Goal: Task Accomplishment & Management: Use online tool/utility

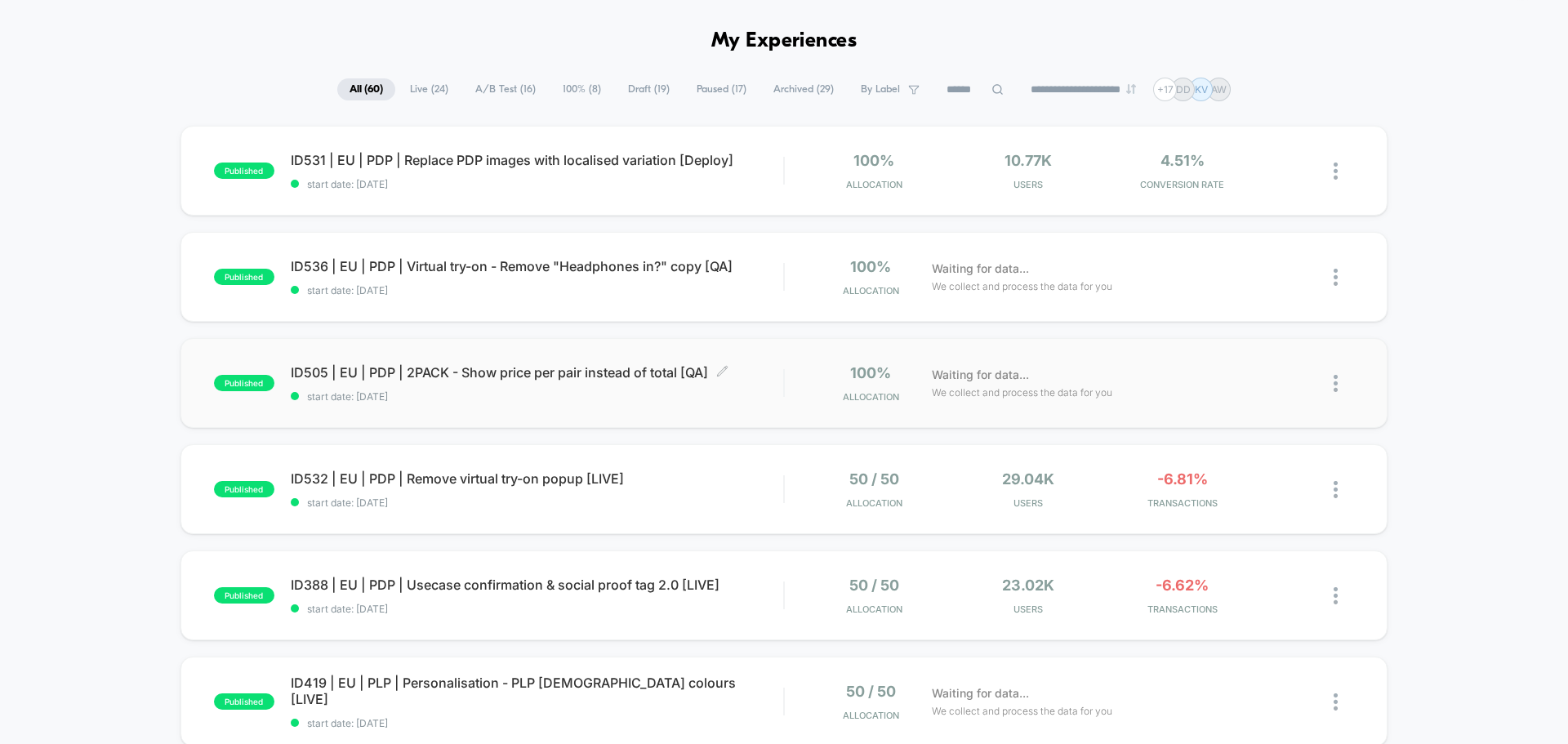
scroll to position [82, 0]
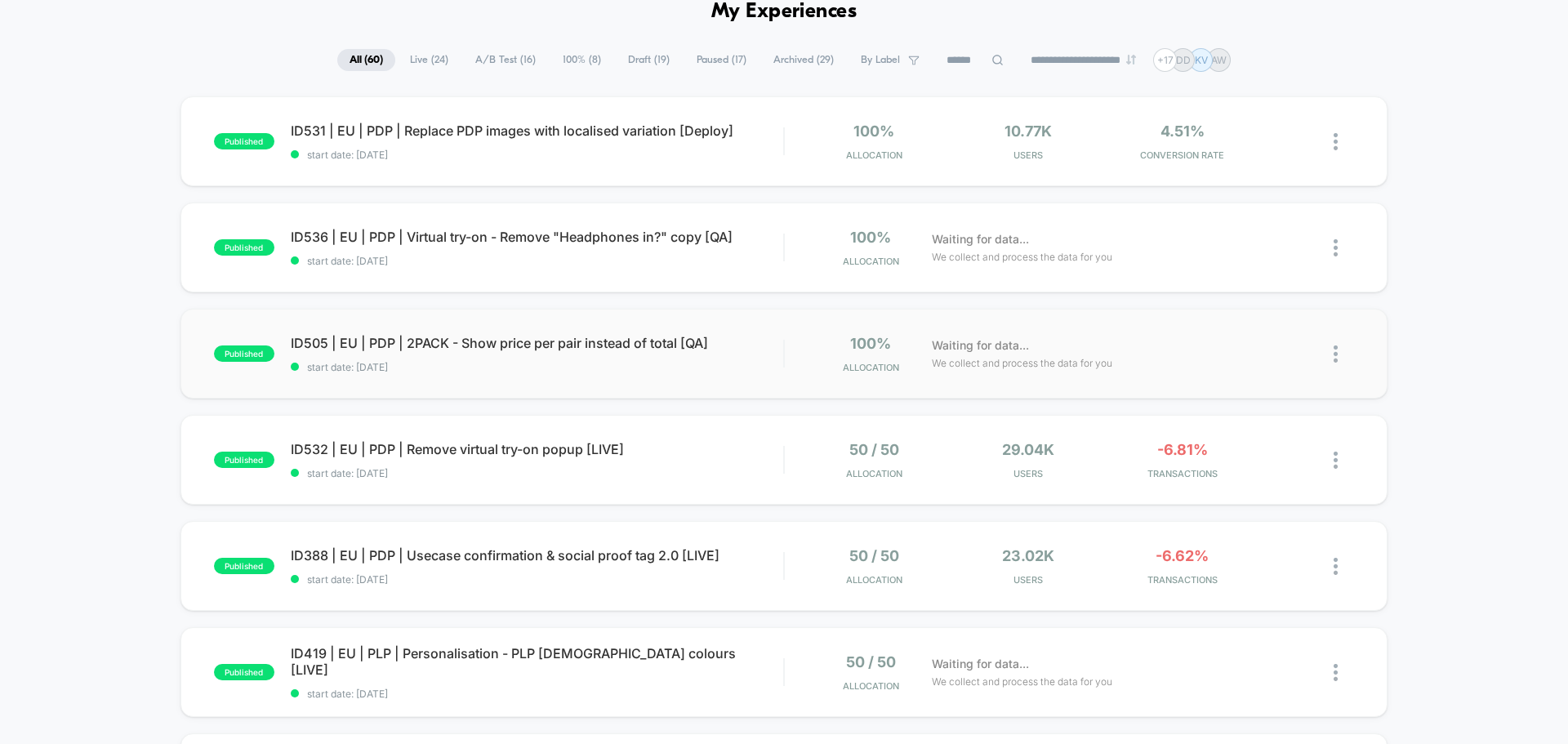
click at [425, 392] on div "published ID505 | EU | PDP | 2PACK - Show price per pair instead of total [QA] …" at bounding box center [784, 354] width 1207 height 90
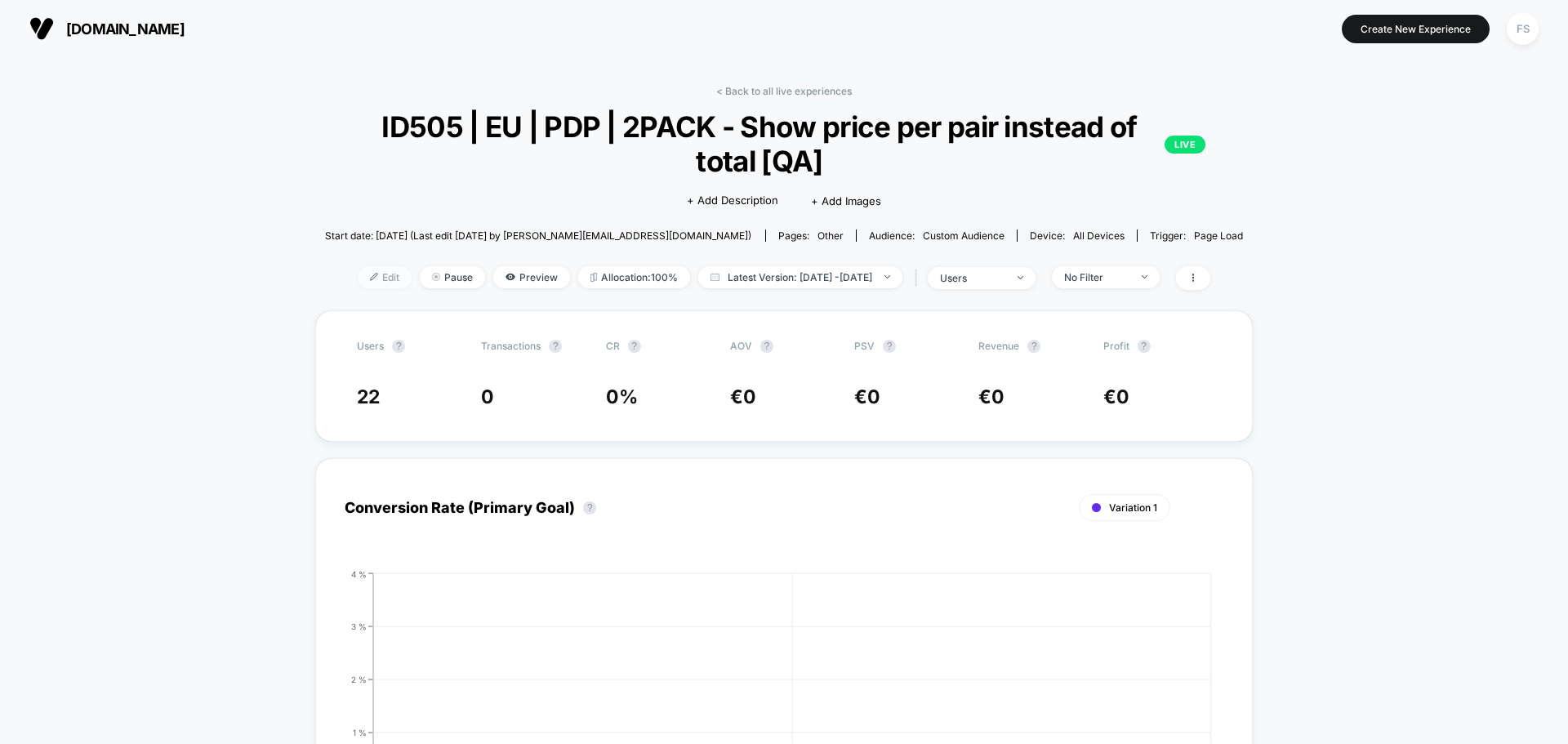
click at [370, 275] on img at bounding box center [373, 276] width 8 height 8
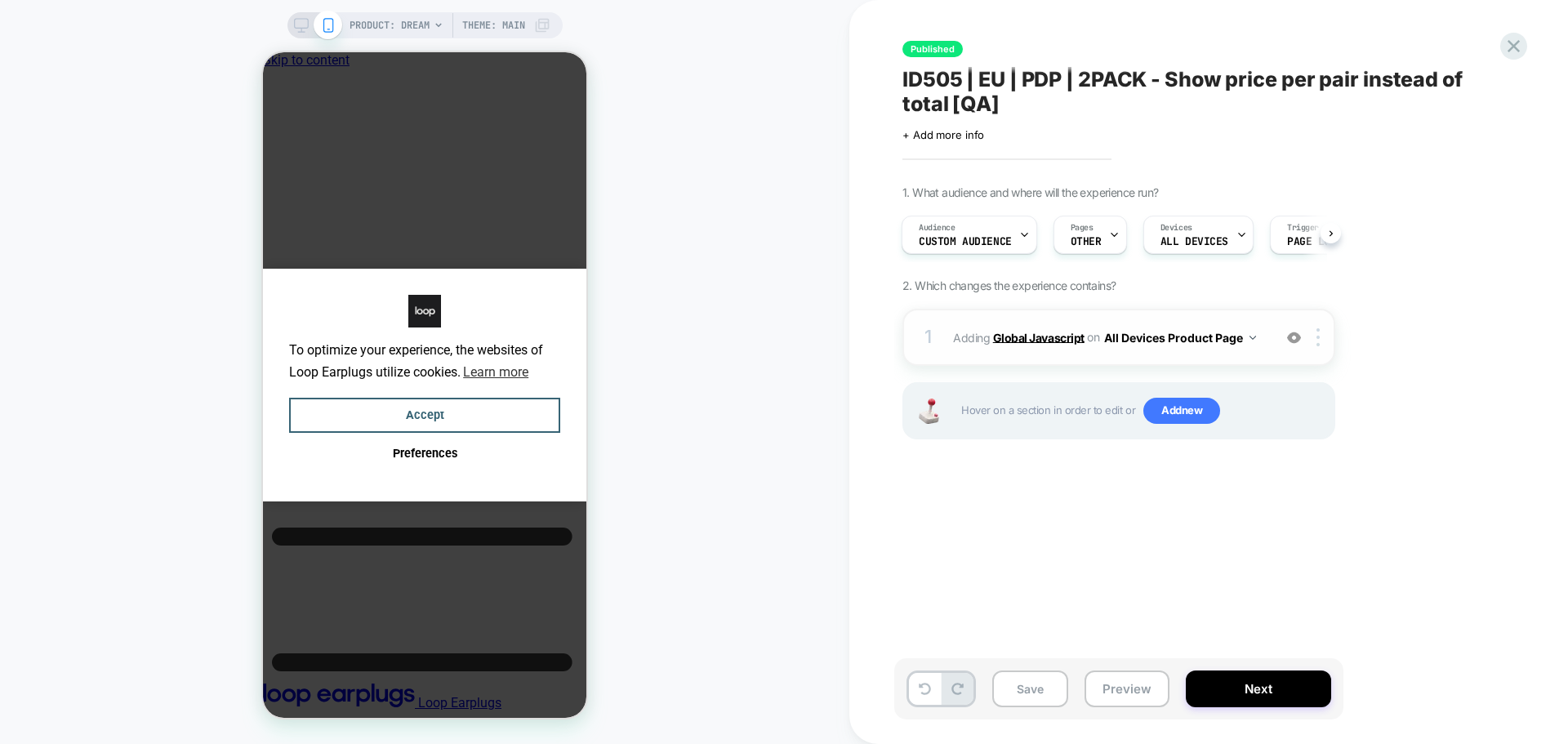
click at [1032, 336] on b "Global Javascript" at bounding box center [1039, 337] width 92 height 14
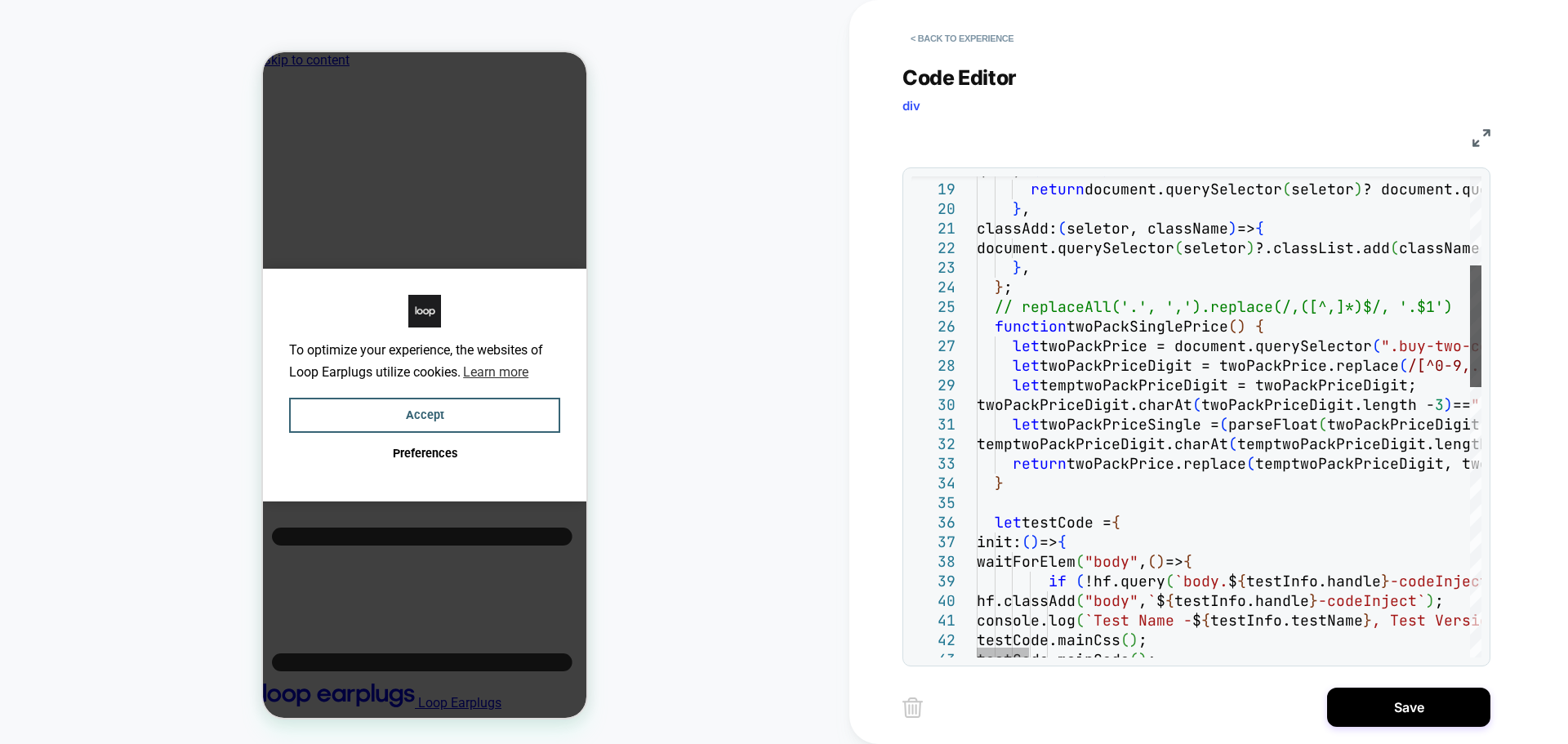
click at [1475, 348] on div at bounding box center [1475, 326] width 11 height 122
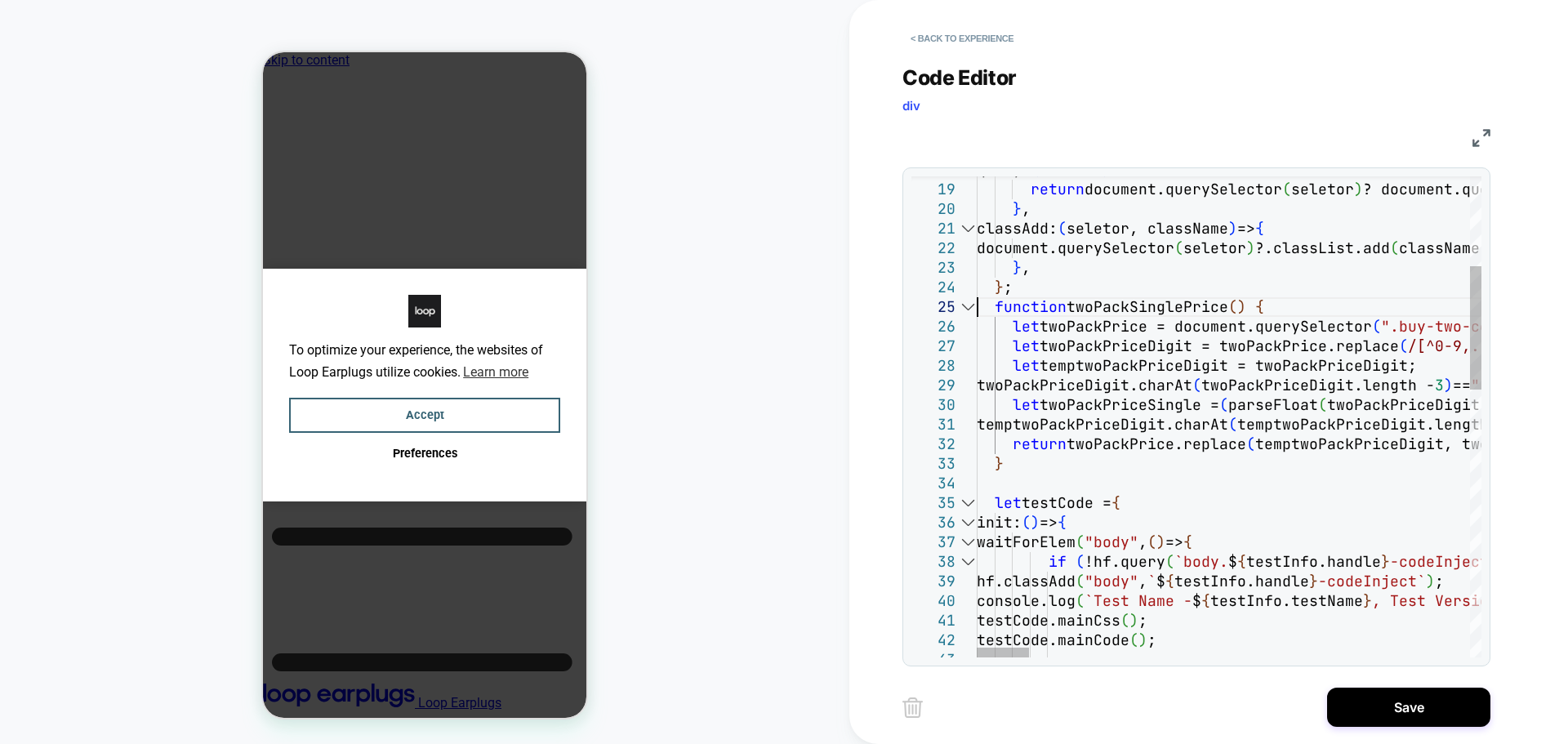
type textarea "**********"
click at [1375, 694] on button "Save" at bounding box center [1408, 707] width 163 height 39
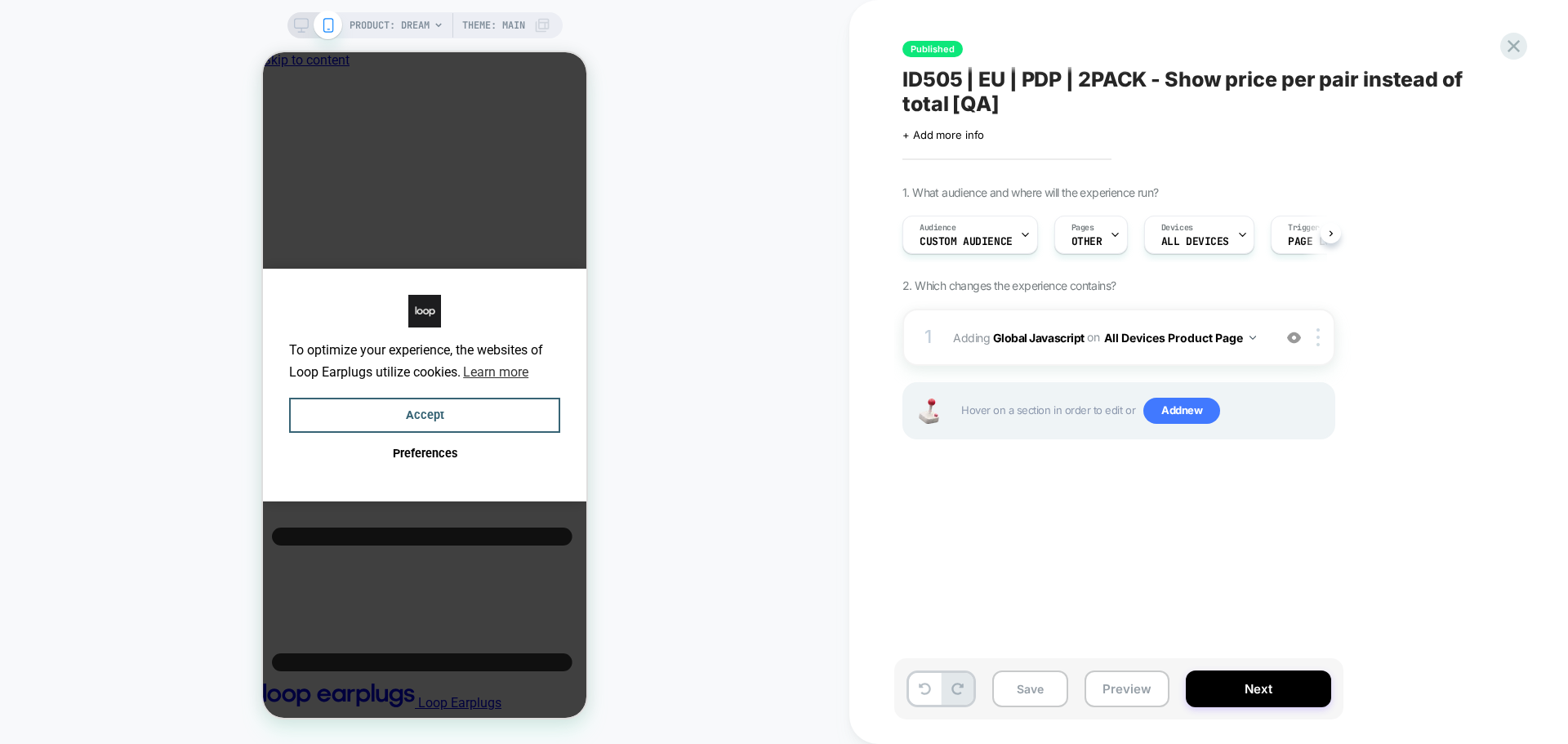
scroll to position [0, 1]
click at [1032, 682] on button "Save" at bounding box center [1030, 689] width 76 height 37
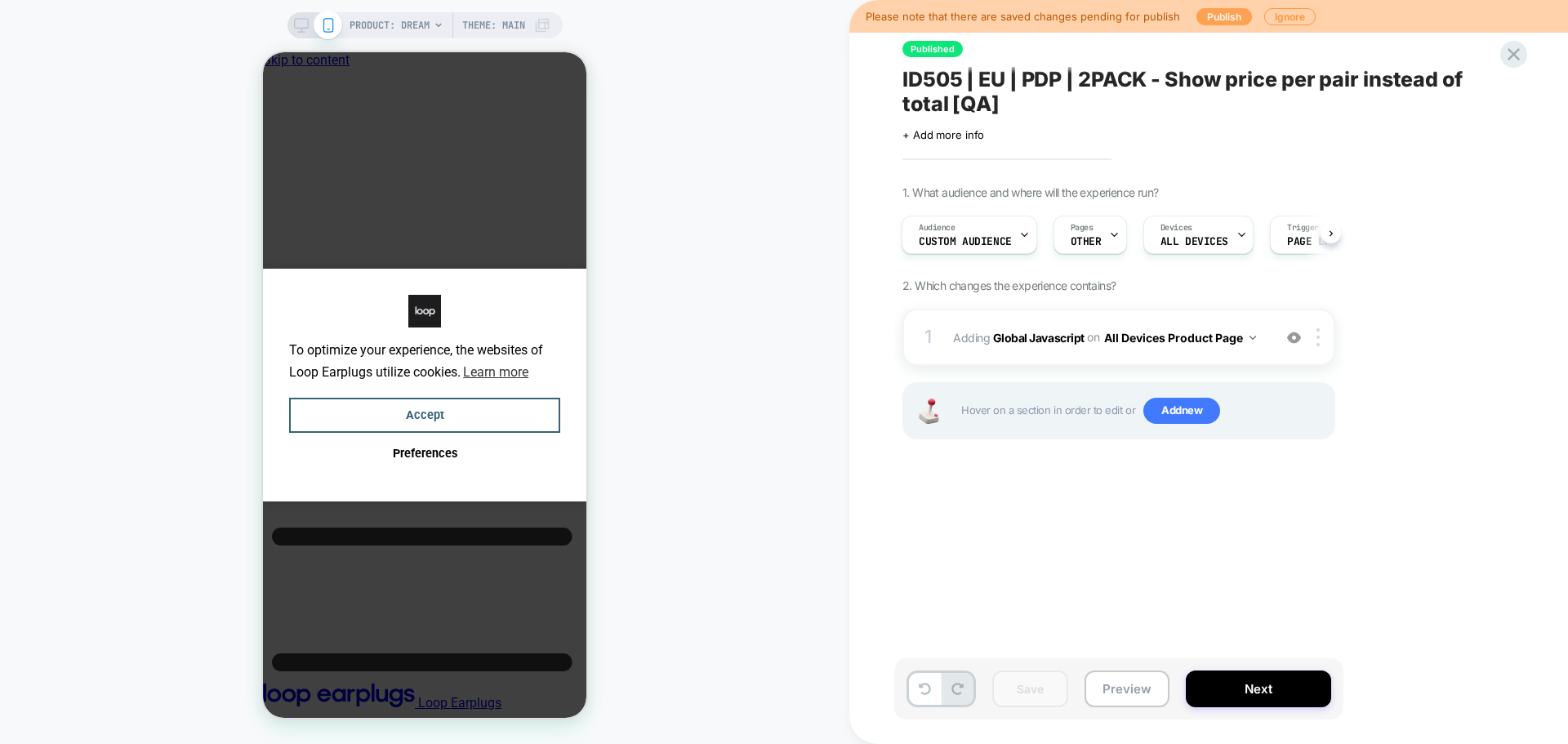
click at [1204, 11] on button "Publish" at bounding box center [1224, 17] width 56 height 17
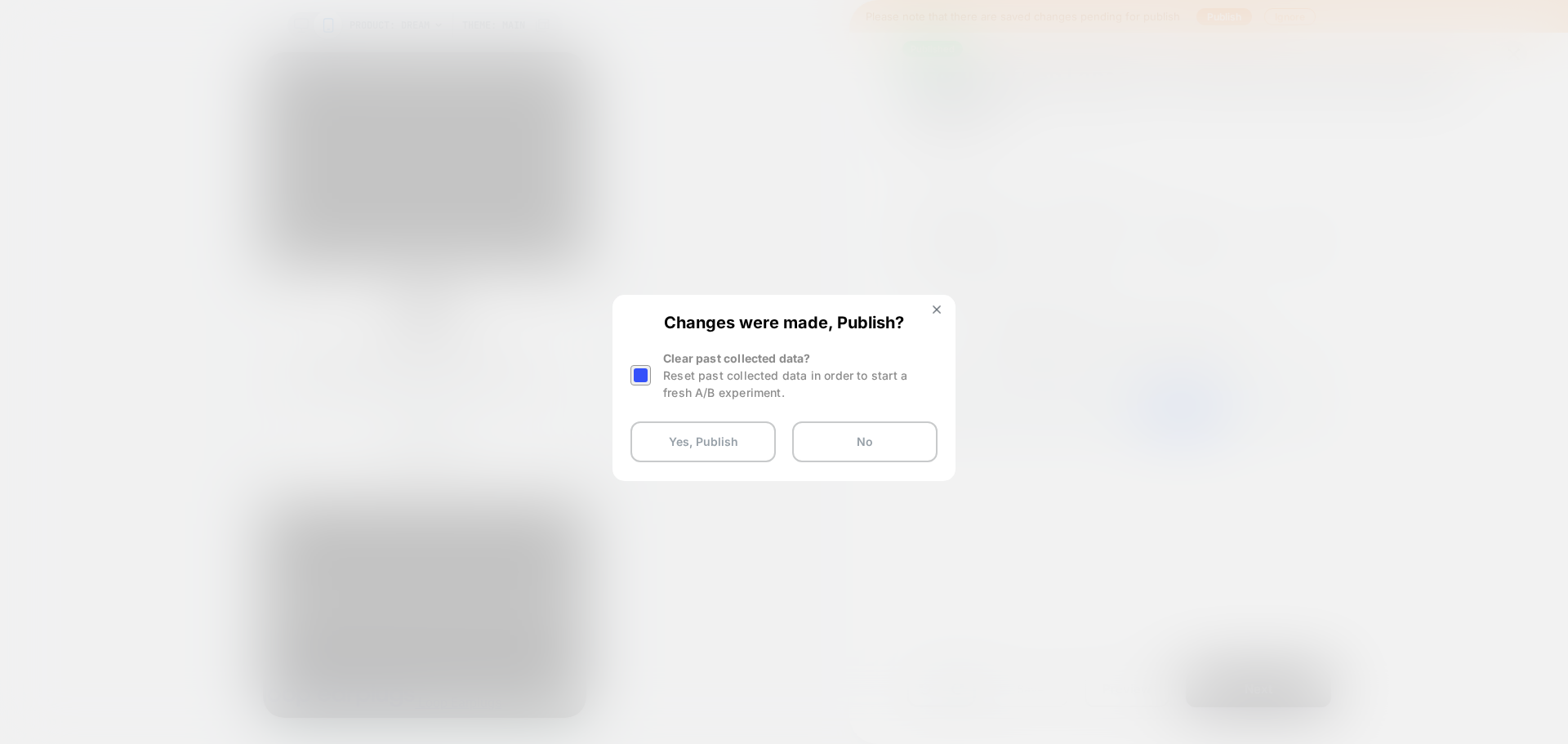
click at [641, 383] on div at bounding box center [640, 375] width 20 height 20
click at [659, 439] on button "Yes, Publish" at bounding box center [702, 441] width 146 height 41
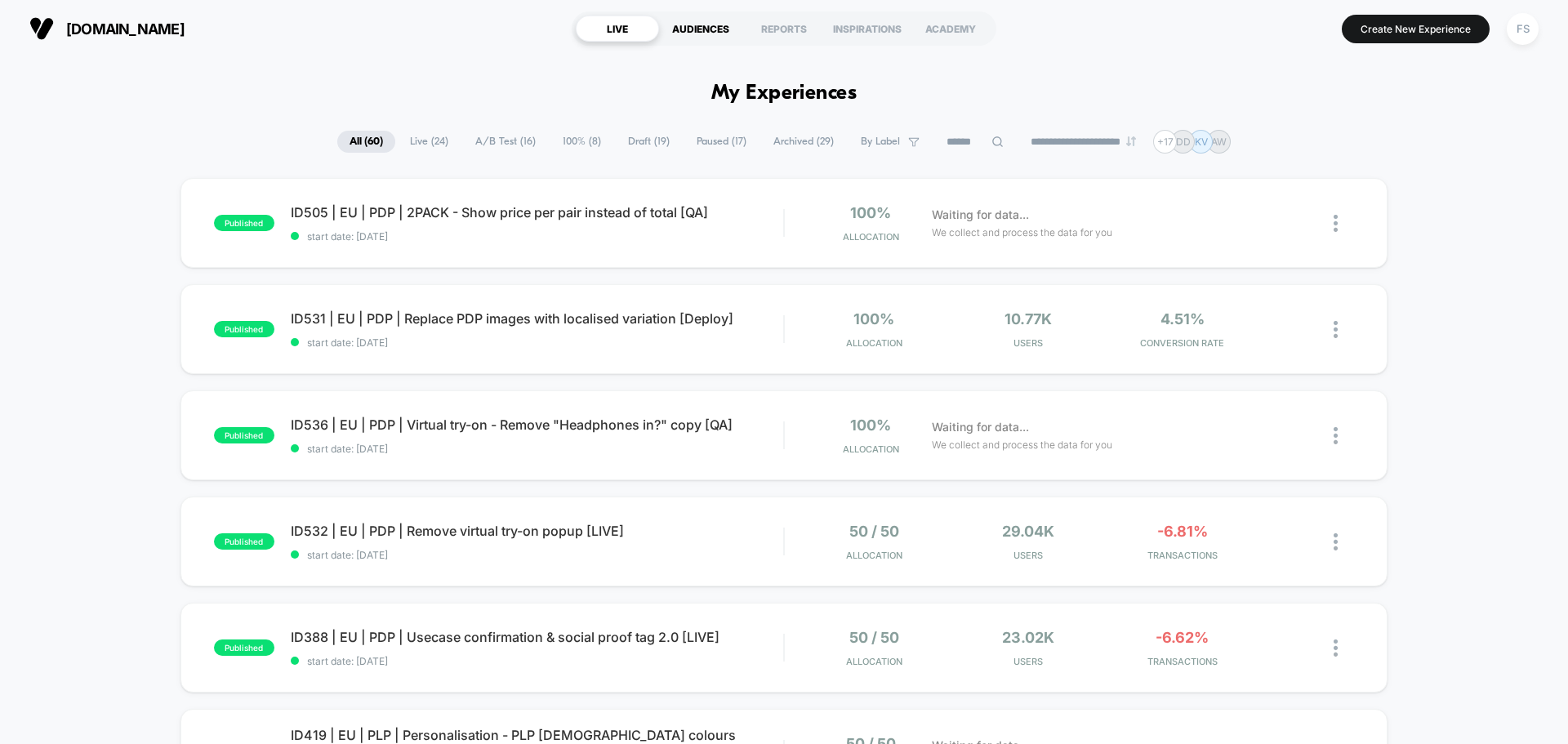
click at [691, 30] on div "AUDIENCES" at bounding box center [701, 28] width 83 height 26
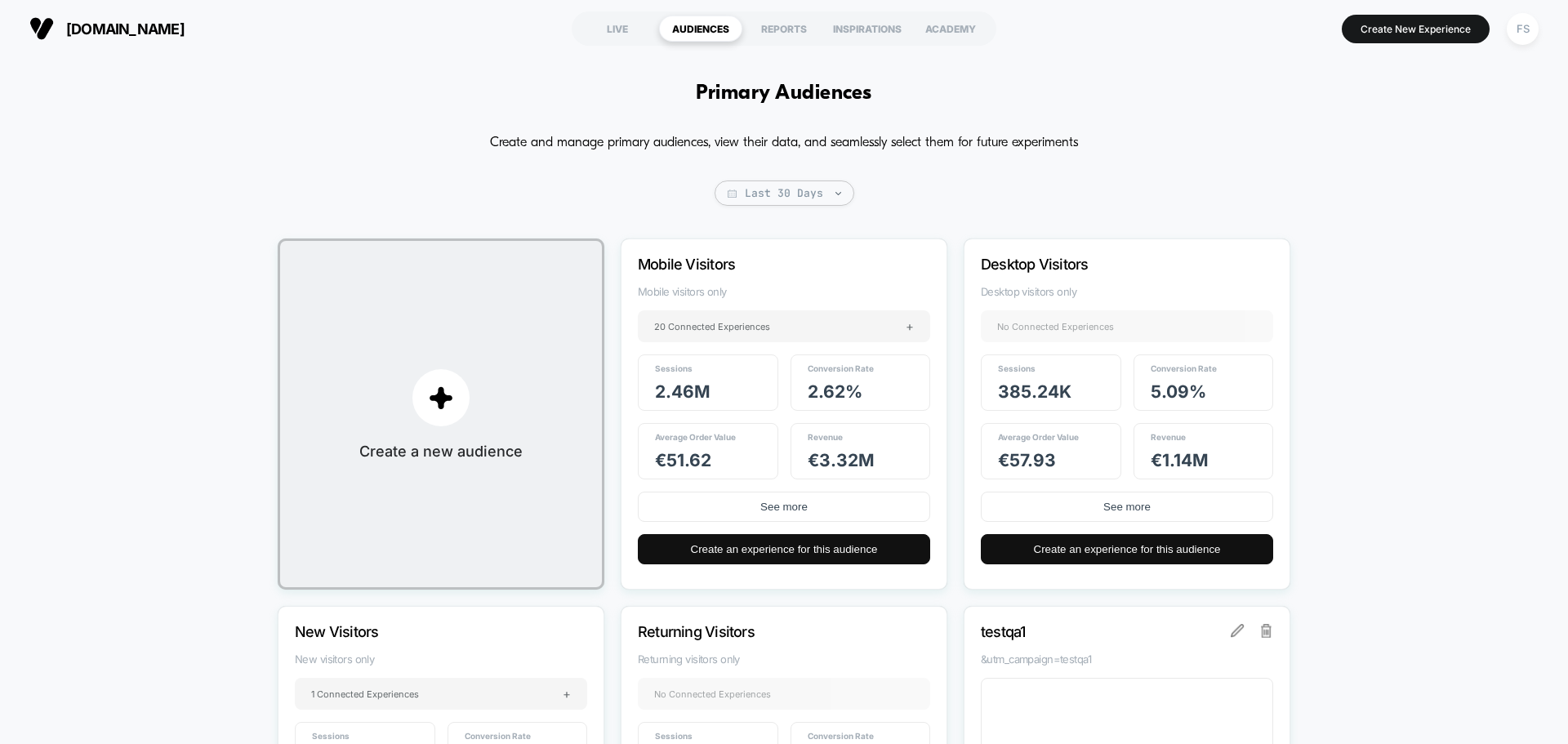
scroll to position [82, 0]
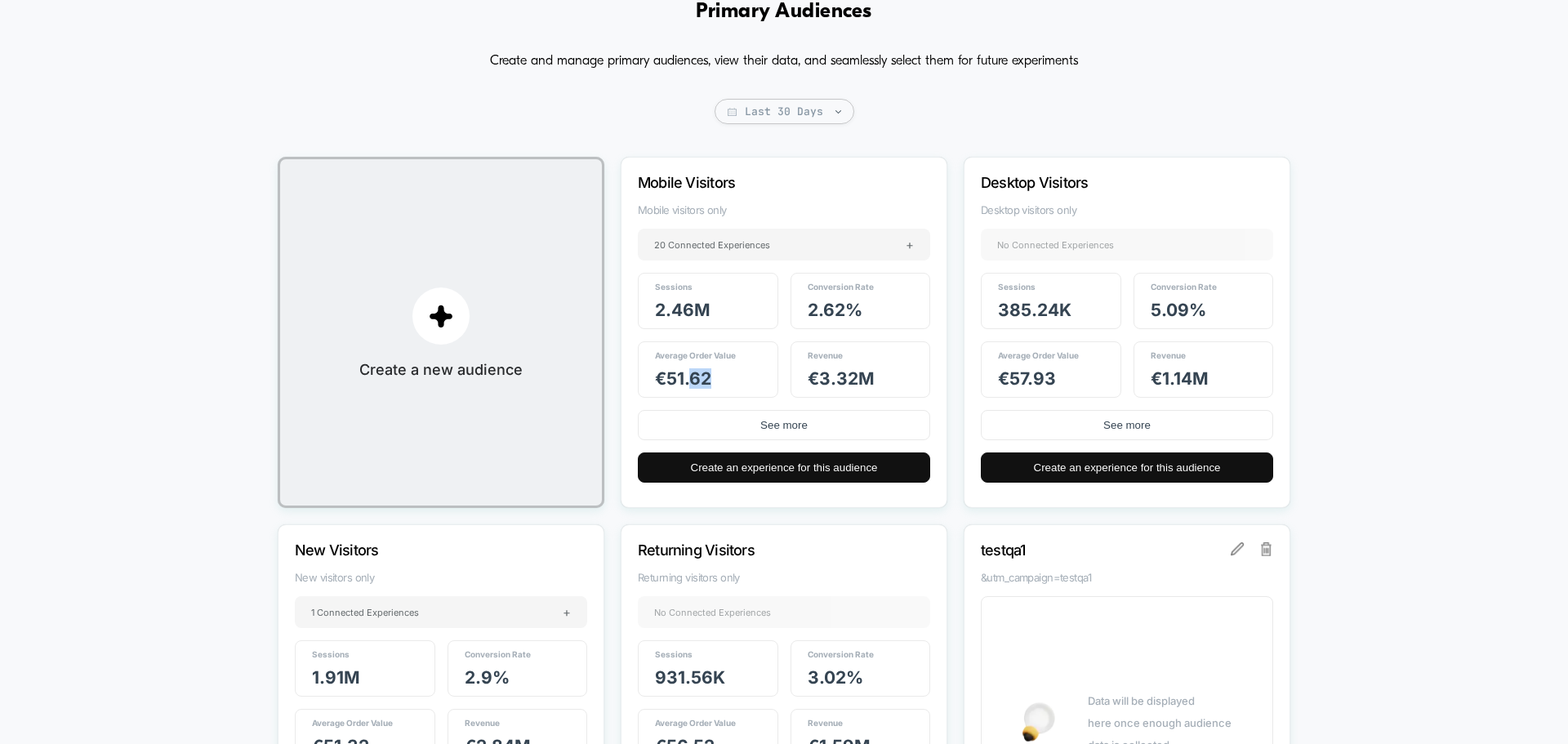
drag, startPoint x: 720, startPoint y: 378, endPoint x: 693, endPoint y: 376, distance: 27.1
click at [693, 376] on div "Average Order Value € 51.62" at bounding box center [707, 369] width 140 height 56
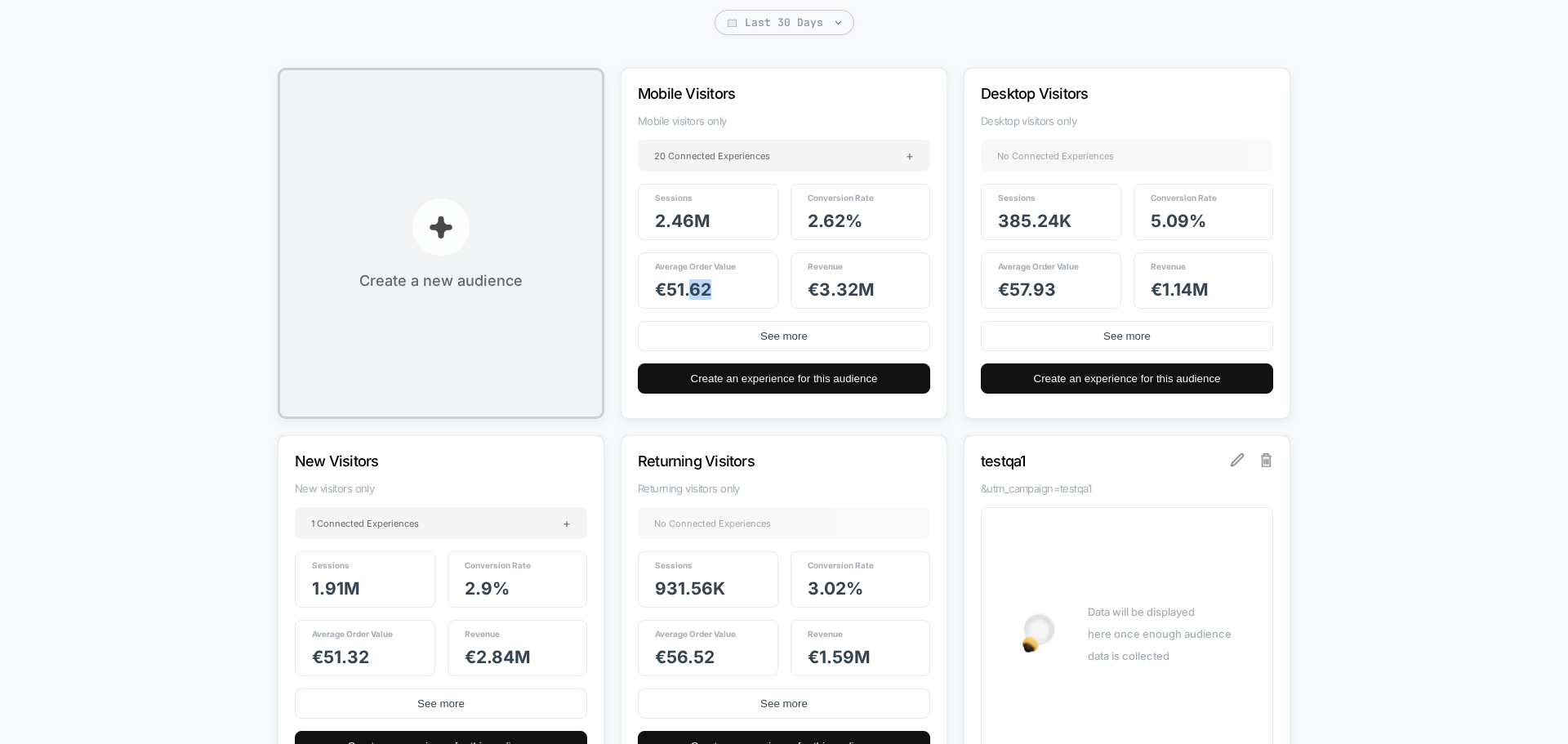
scroll to position [0, 0]
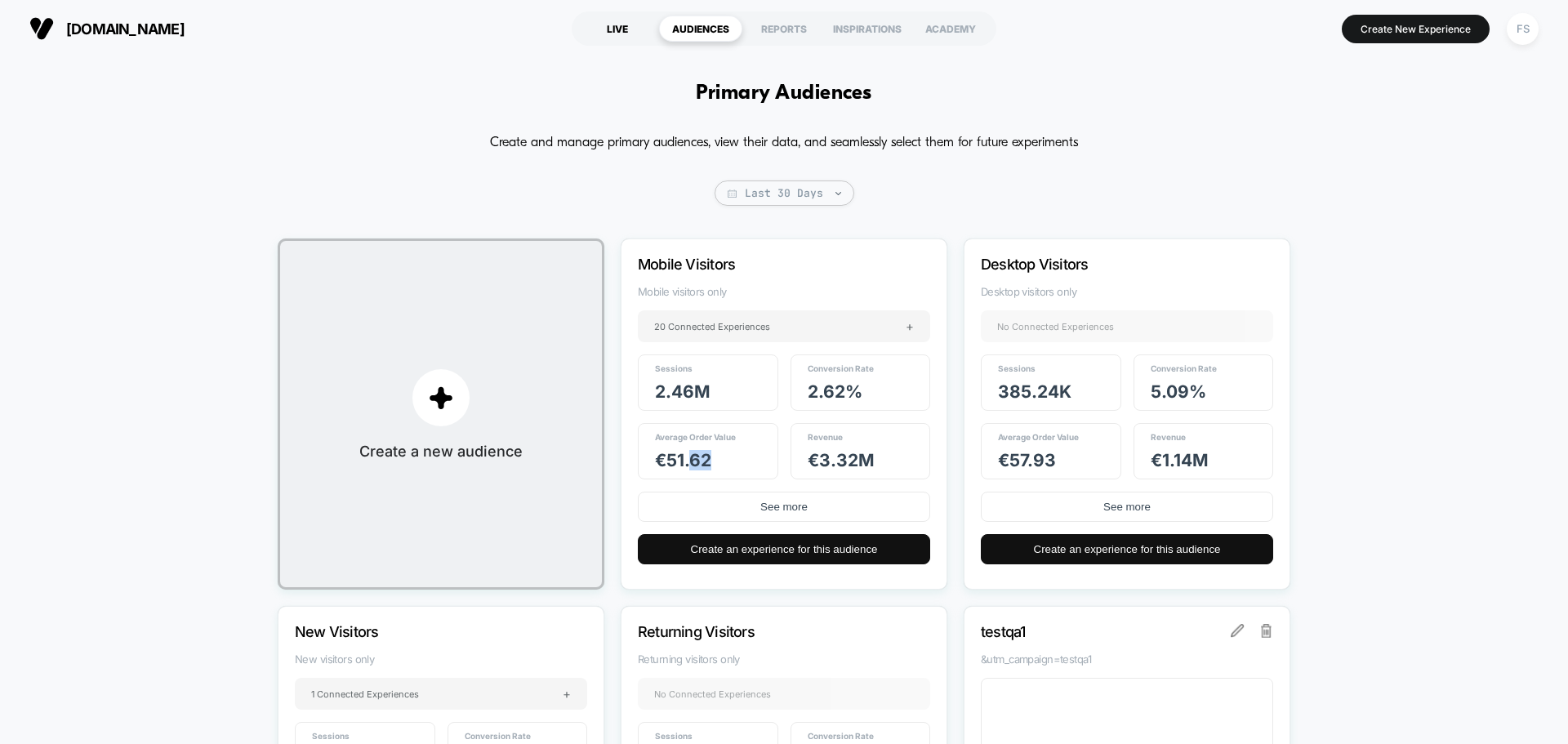
click at [621, 26] on div "LIVE" at bounding box center [617, 28] width 83 height 26
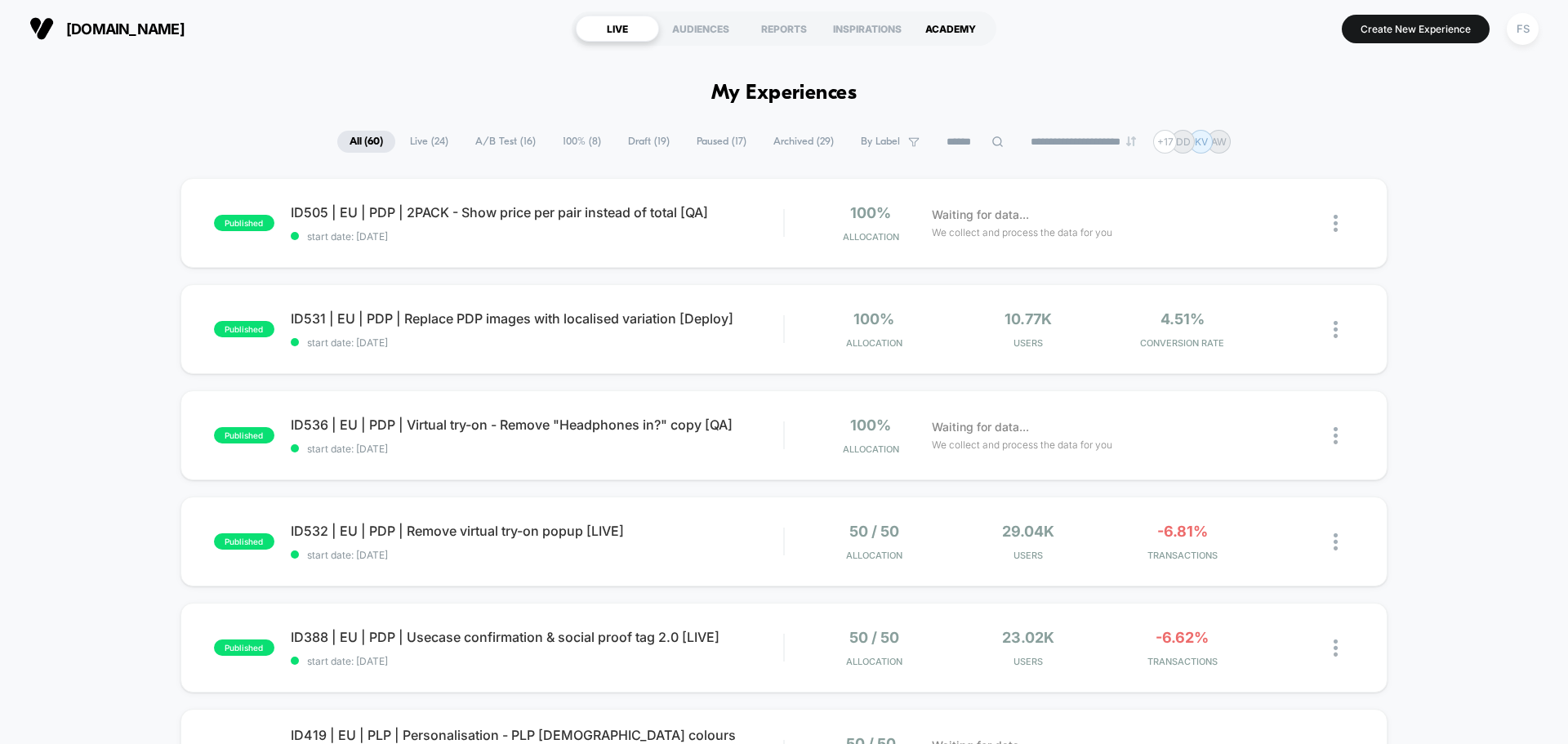
click at [929, 30] on div "ACADEMY" at bounding box center [950, 28] width 83 height 26
click at [1533, 28] on div "FS" at bounding box center [1522, 28] width 32 height 32
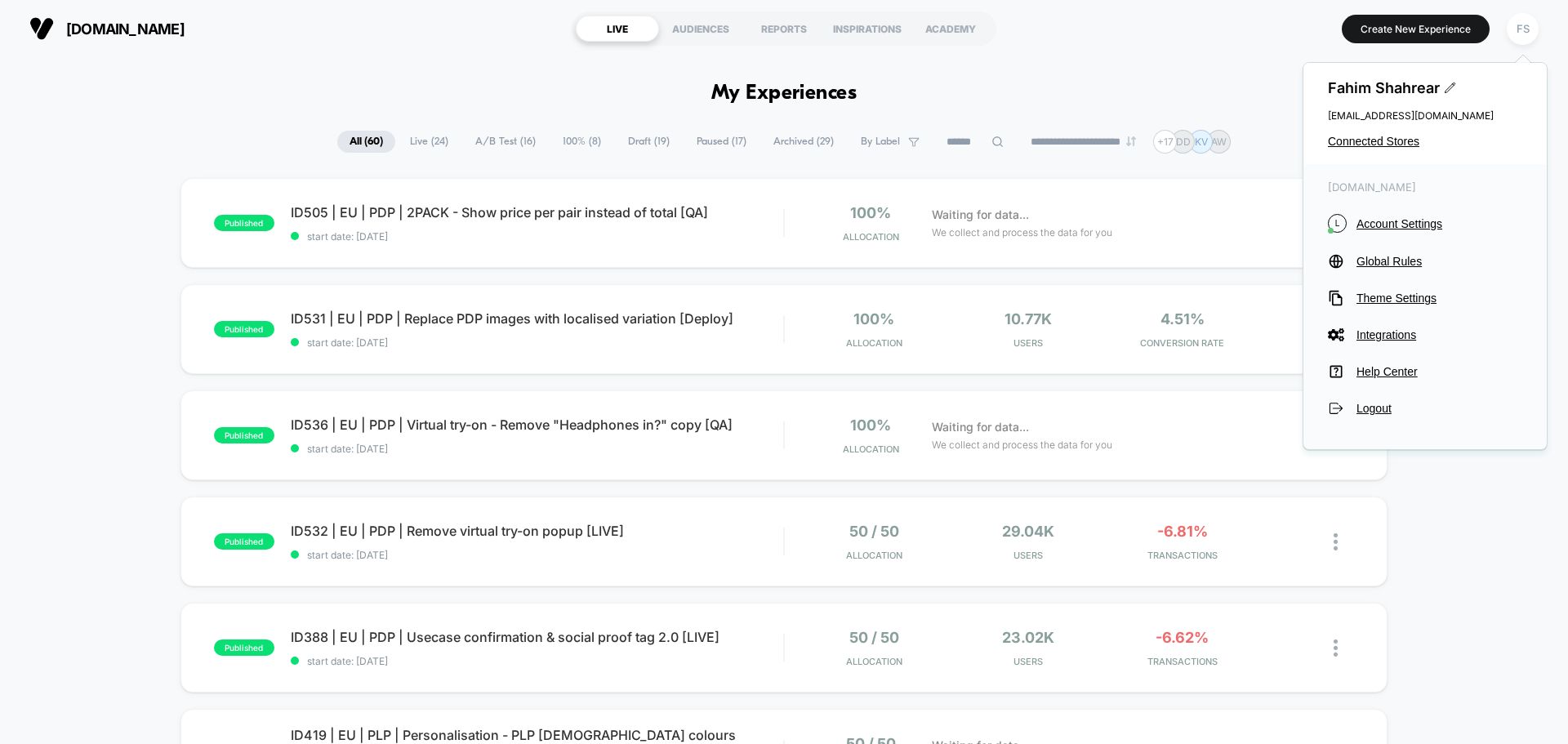
click at [338, 34] on section "[DOMAIN_NAME]" at bounding box center [273, 28] width 498 height 41
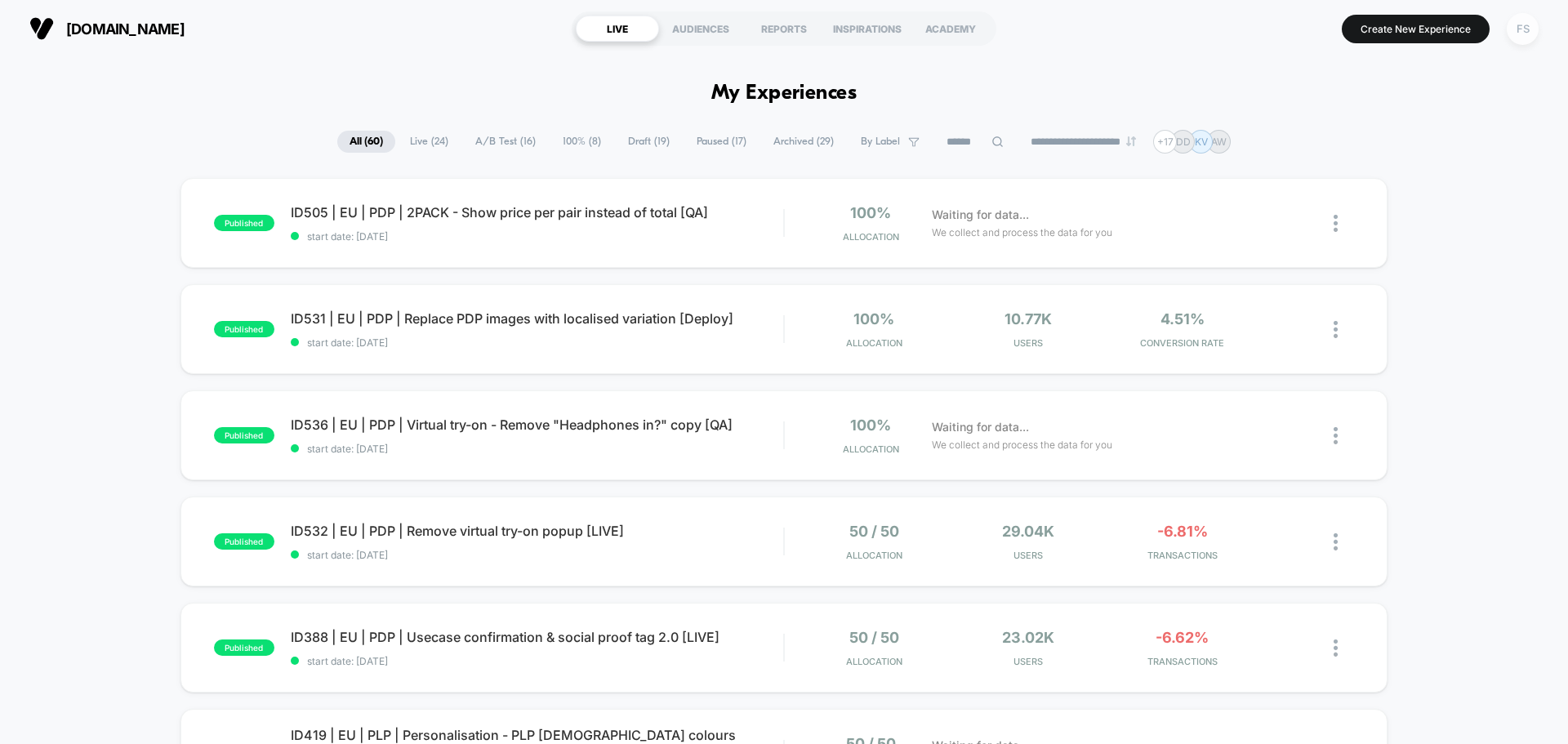
click at [1515, 35] on div "FS" at bounding box center [1522, 28] width 32 height 32
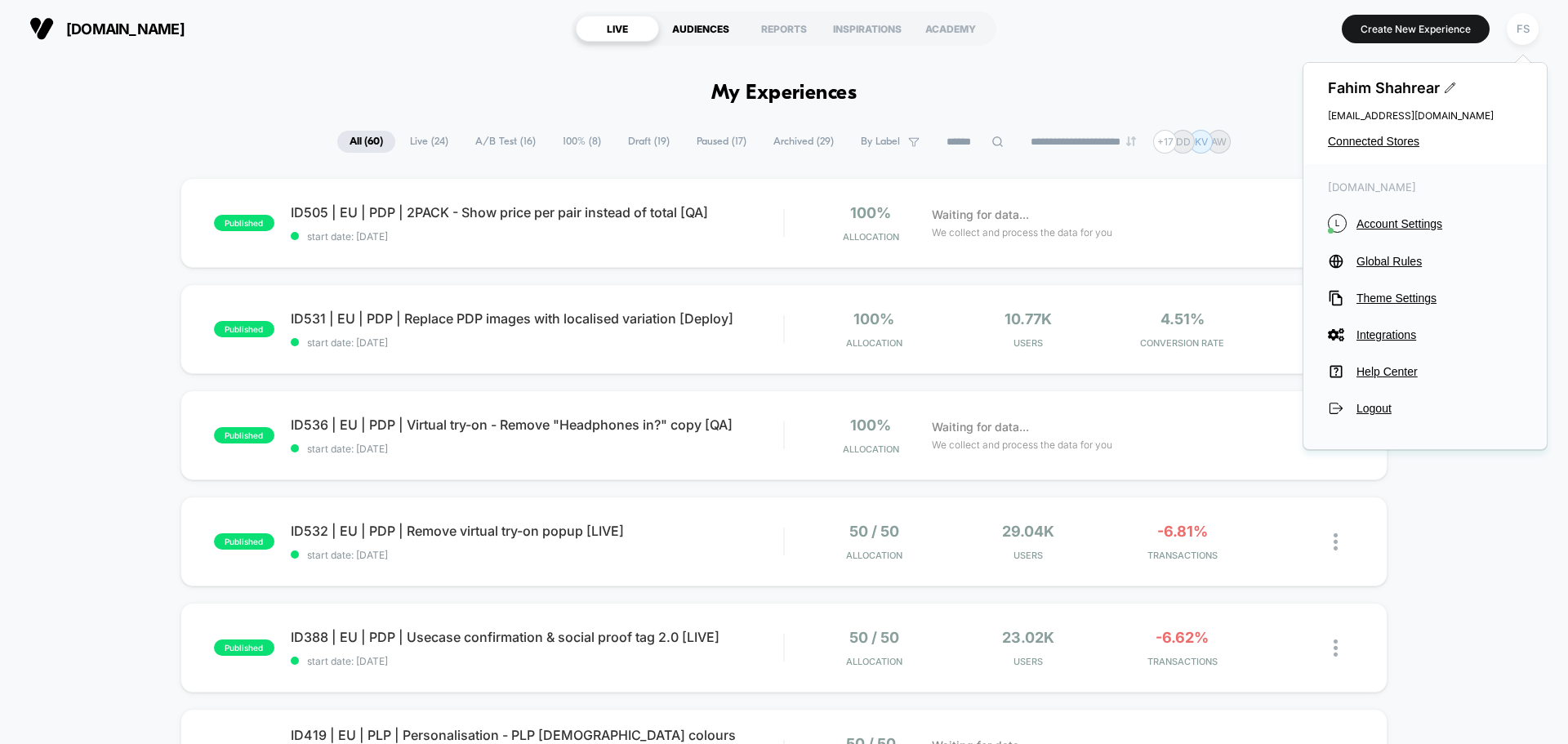
click at [706, 28] on div "AUDIENCES" at bounding box center [701, 28] width 83 height 26
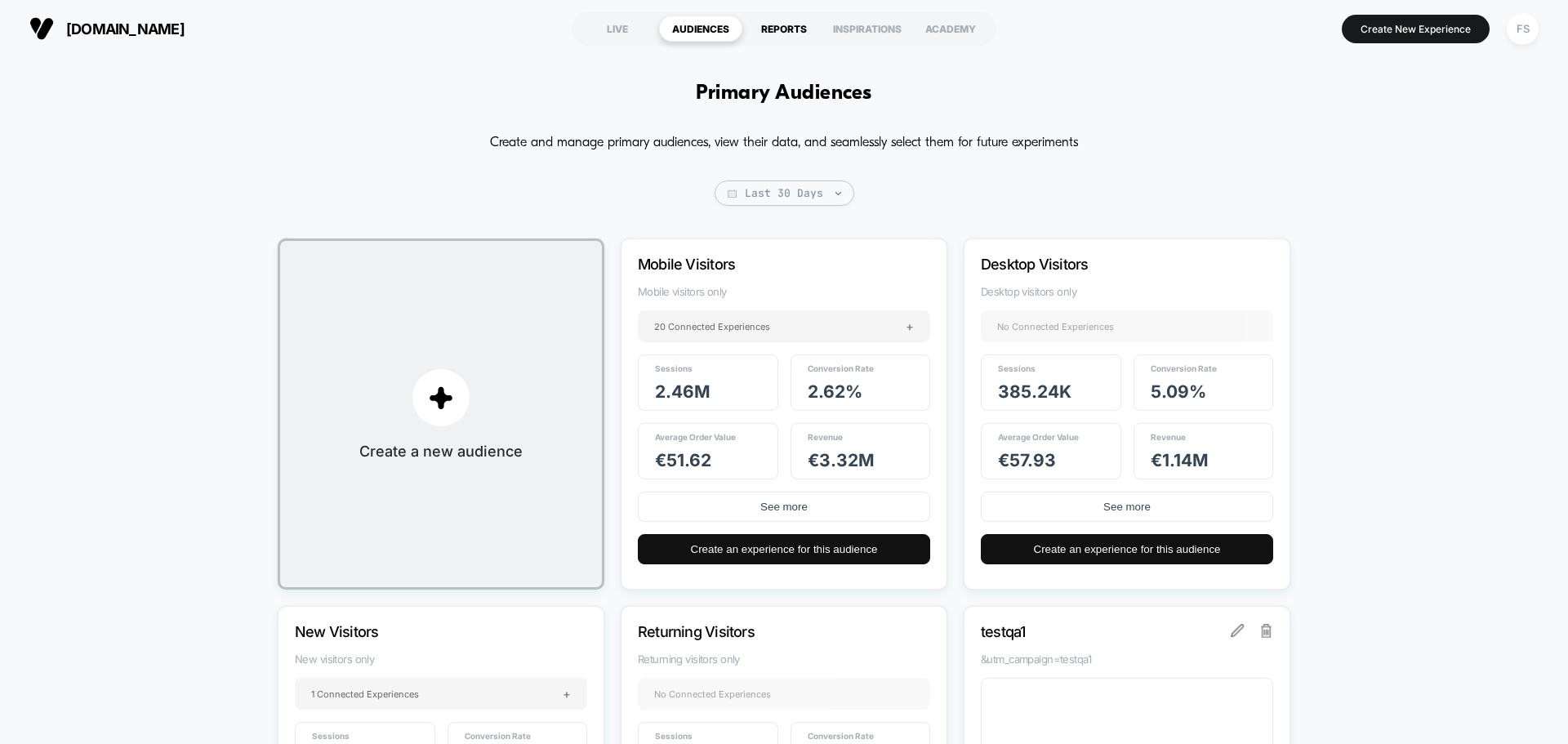
click at [791, 26] on div "REPORTS" at bounding box center [783, 28] width 83 height 26
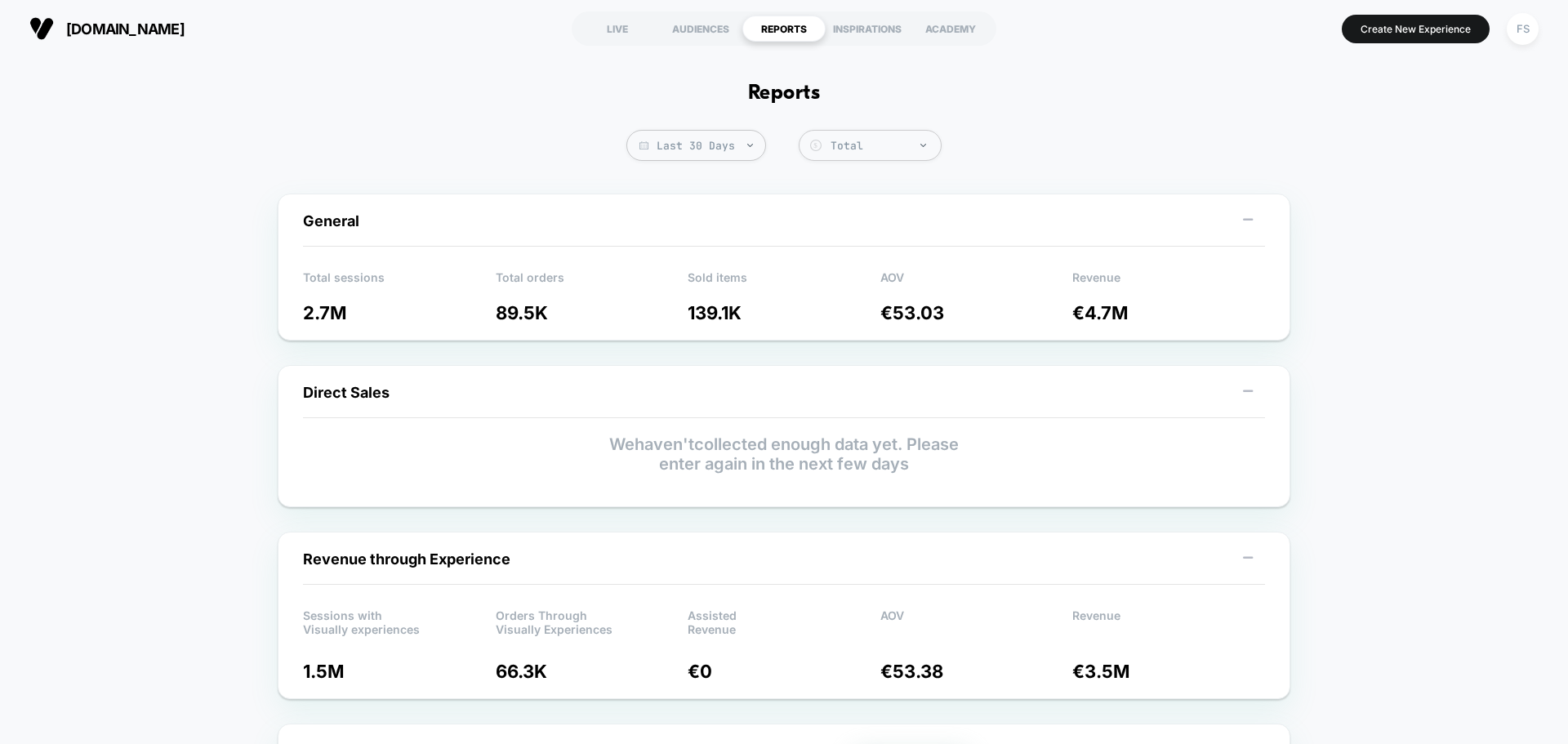
drag, startPoint x: 1138, startPoint y: 320, endPoint x: 1082, endPoint y: 317, distance: 56.1
click at [1077, 320] on p "€ 4.7M" at bounding box center [1168, 312] width 193 height 21
drag, startPoint x: 1146, startPoint y: 317, endPoint x: 1066, endPoint y: 312, distance: 80.2
click at [1074, 316] on p "€ 4.7M" at bounding box center [1168, 312] width 193 height 21
drag, startPoint x: 1070, startPoint y: 309, endPoint x: 1132, endPoint y: 313, distance: 62.1
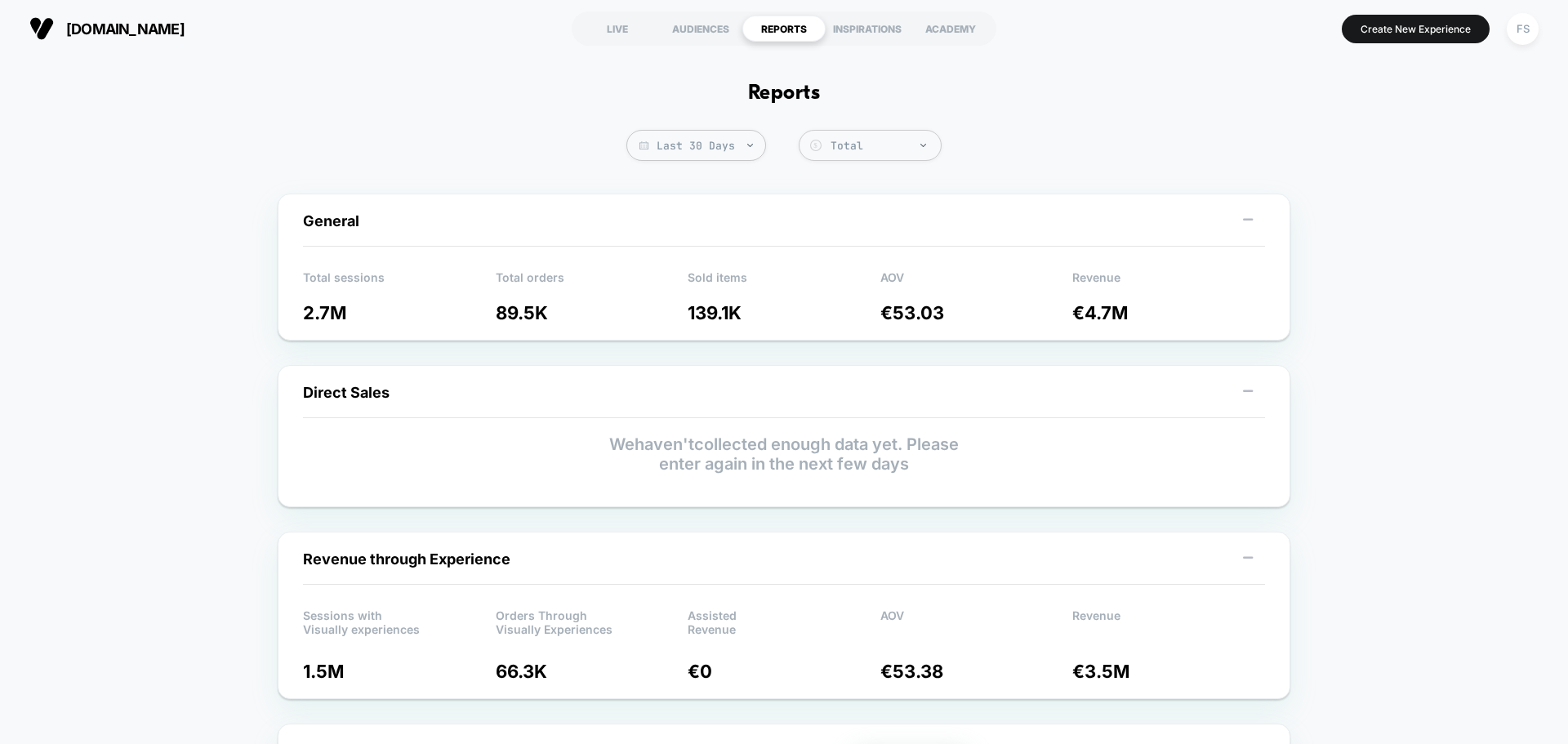
click at [1132, 313] on div "Total sessions 2.7M Total orders 89.5K Sold items 139.1K AOV € 53.03 Revenue € …" at bounding box center [783, 291] width 962 height 64
click at [612, 26] on div "LIVE" at bounding box center [617, 28] width 83 height 26
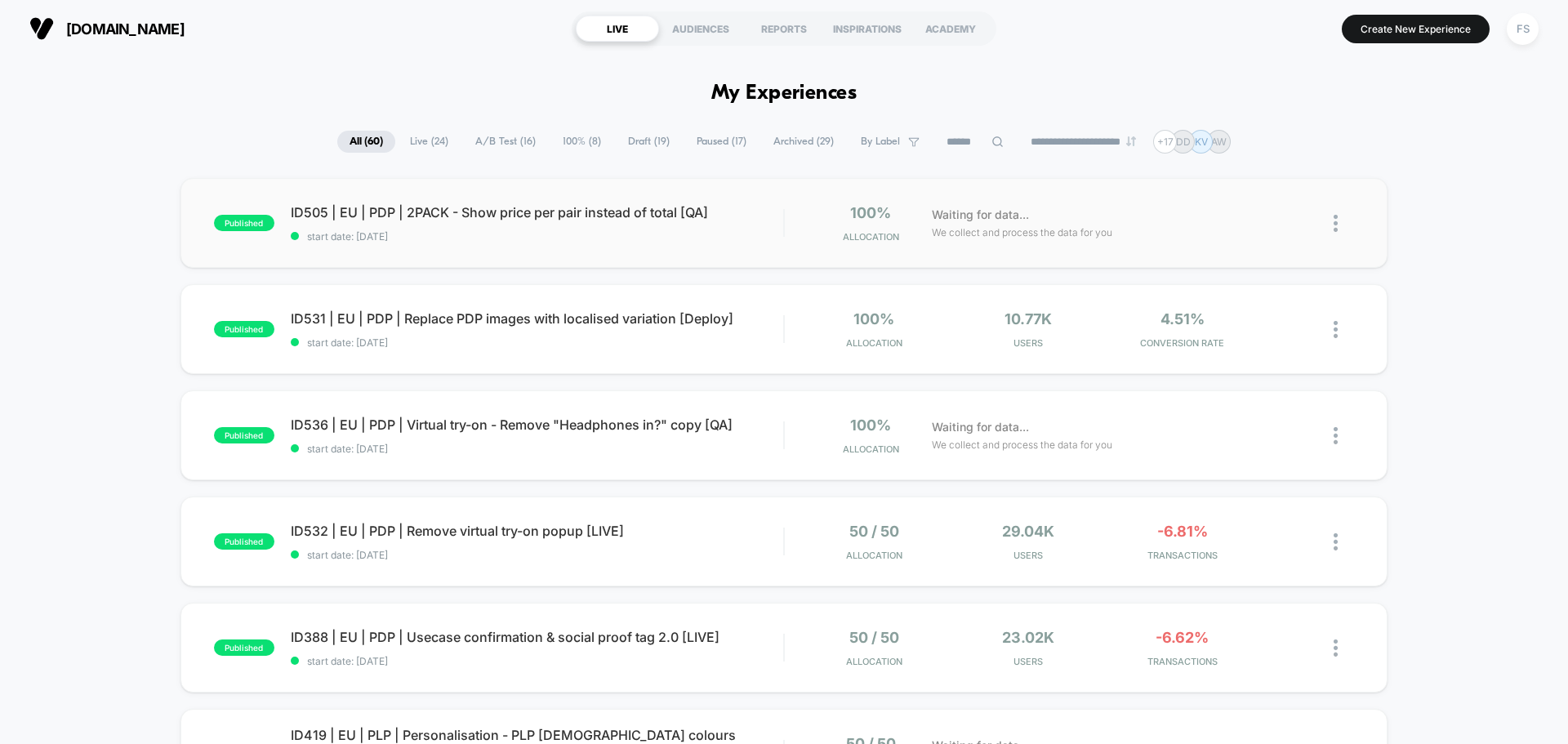
click at [486, 249] on div "published ID505 | EU | PDP | 2PACK - Show price per pair instead of total [QA] …" at bounding box center [784, 223] width 1207 height 90
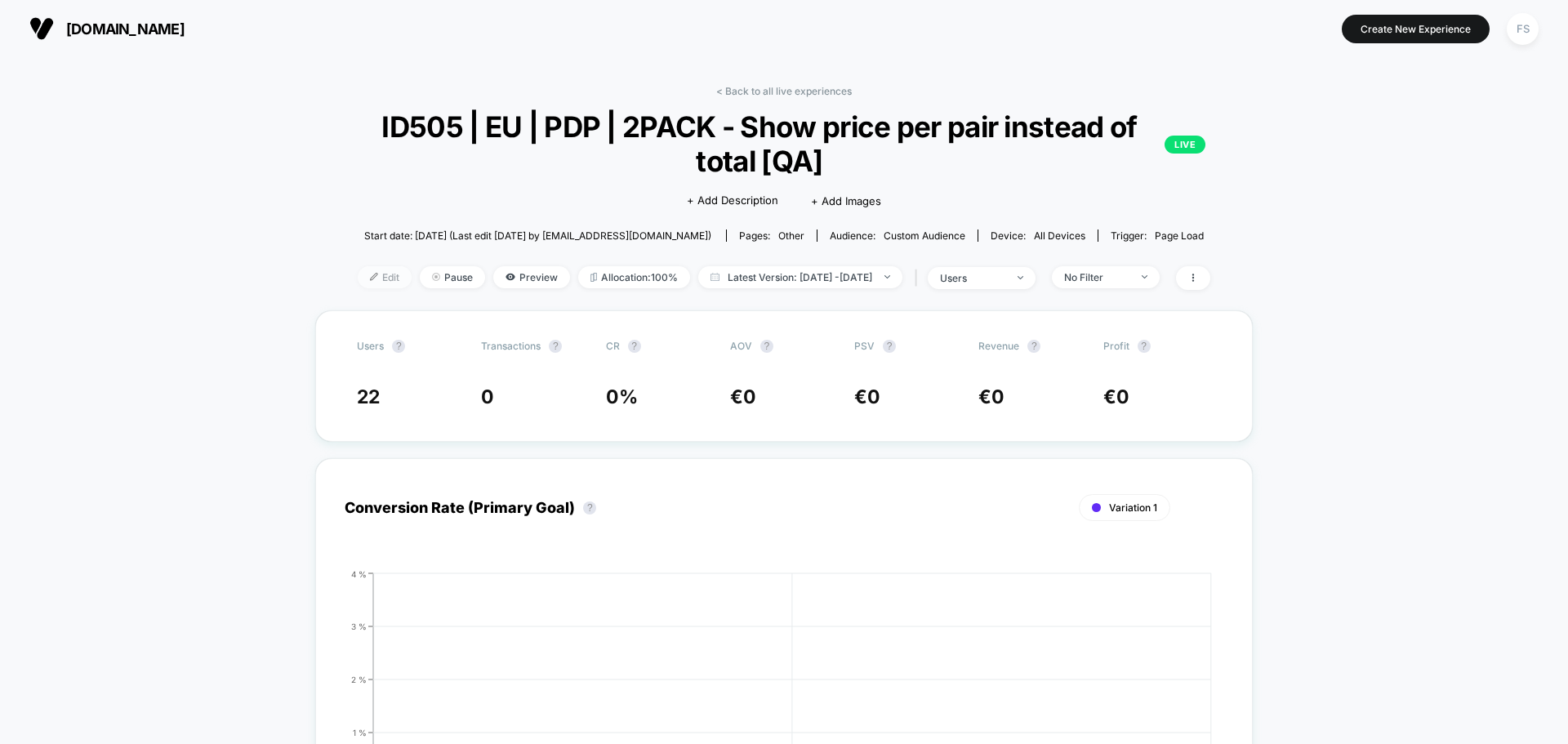
click at [371, 283] on span "Edit" at bounding box center [384, 277] width 54 height 22
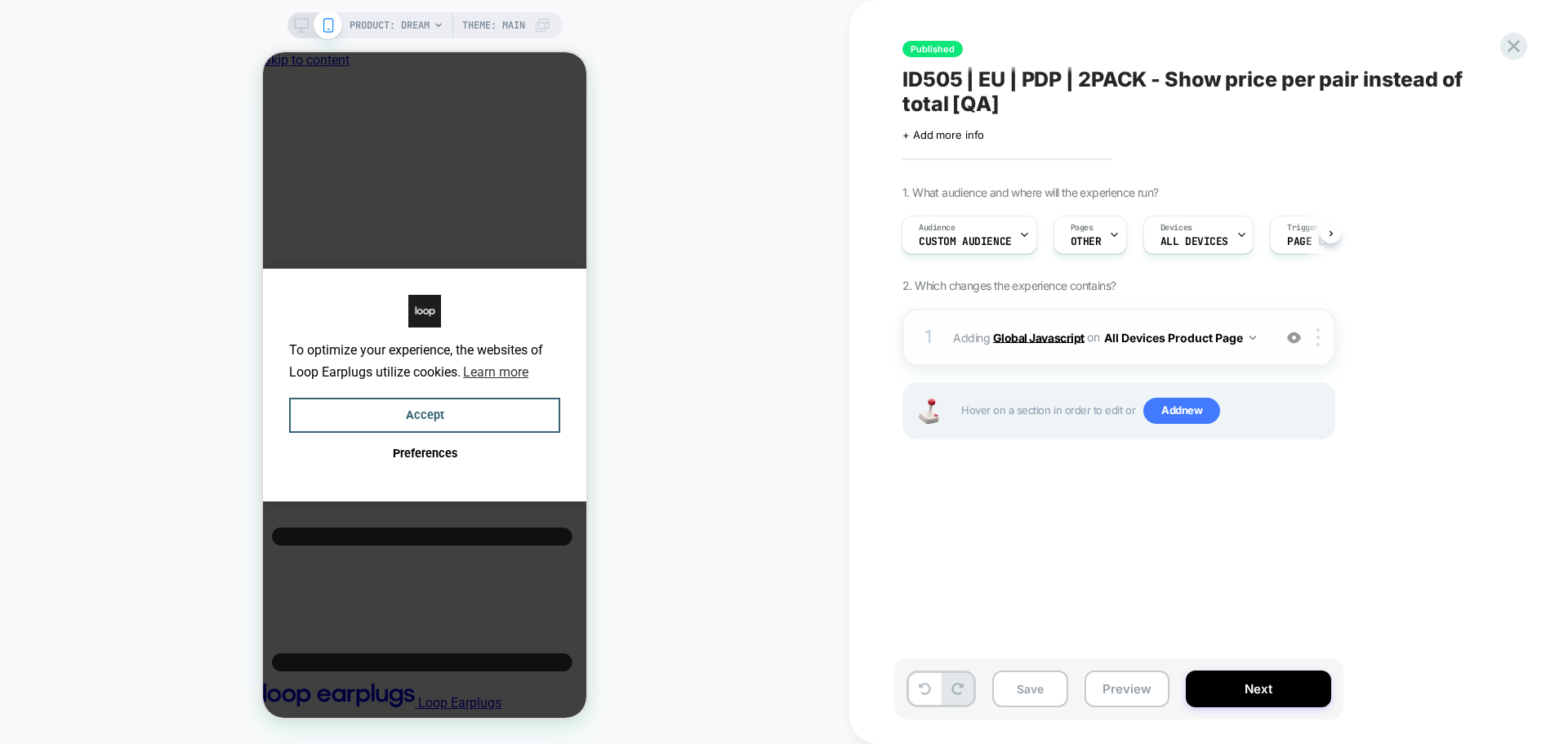
click at [1045, 335] on b "Global Javascript" at bounding box center [1039, 337] width 92 height 14
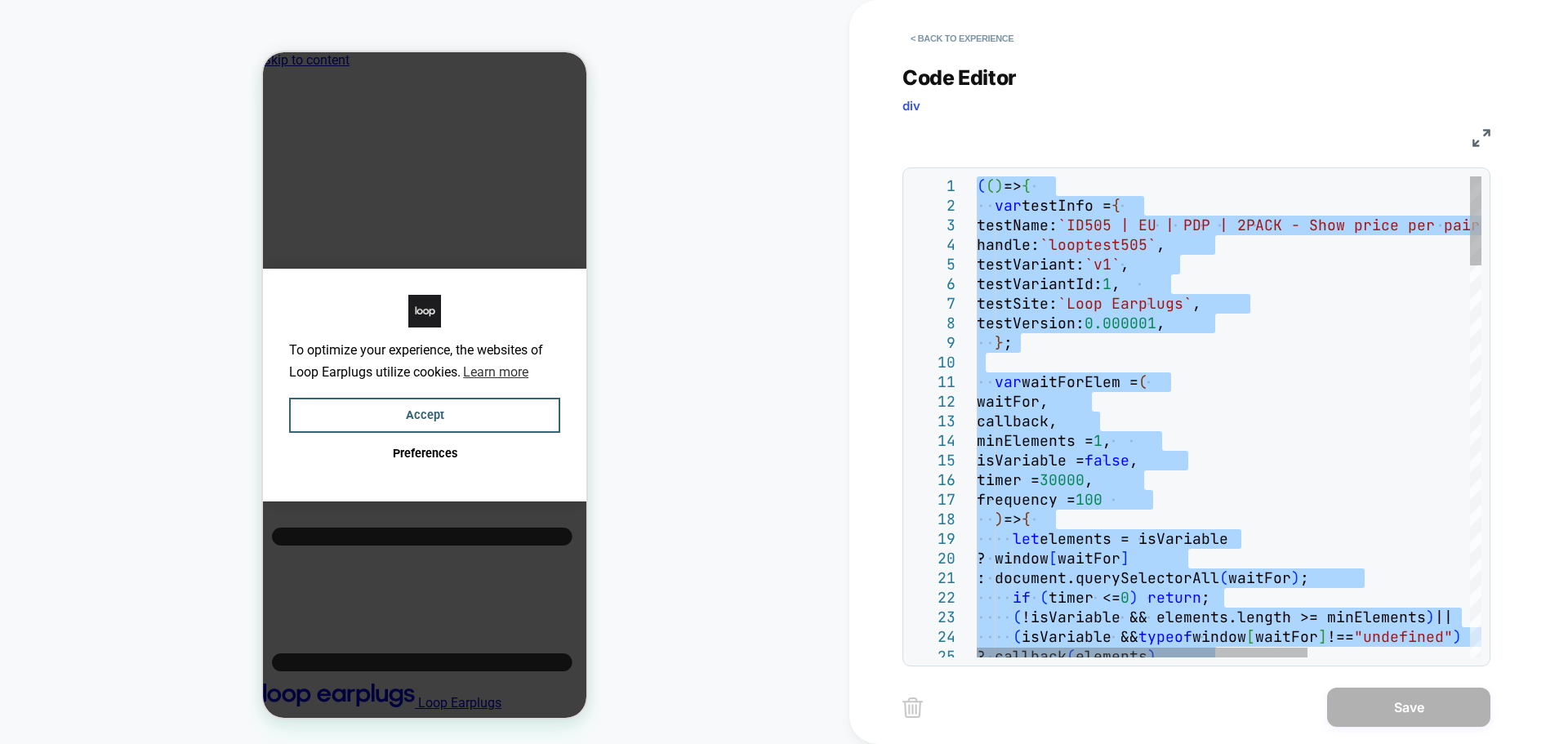
type textarea "**********"
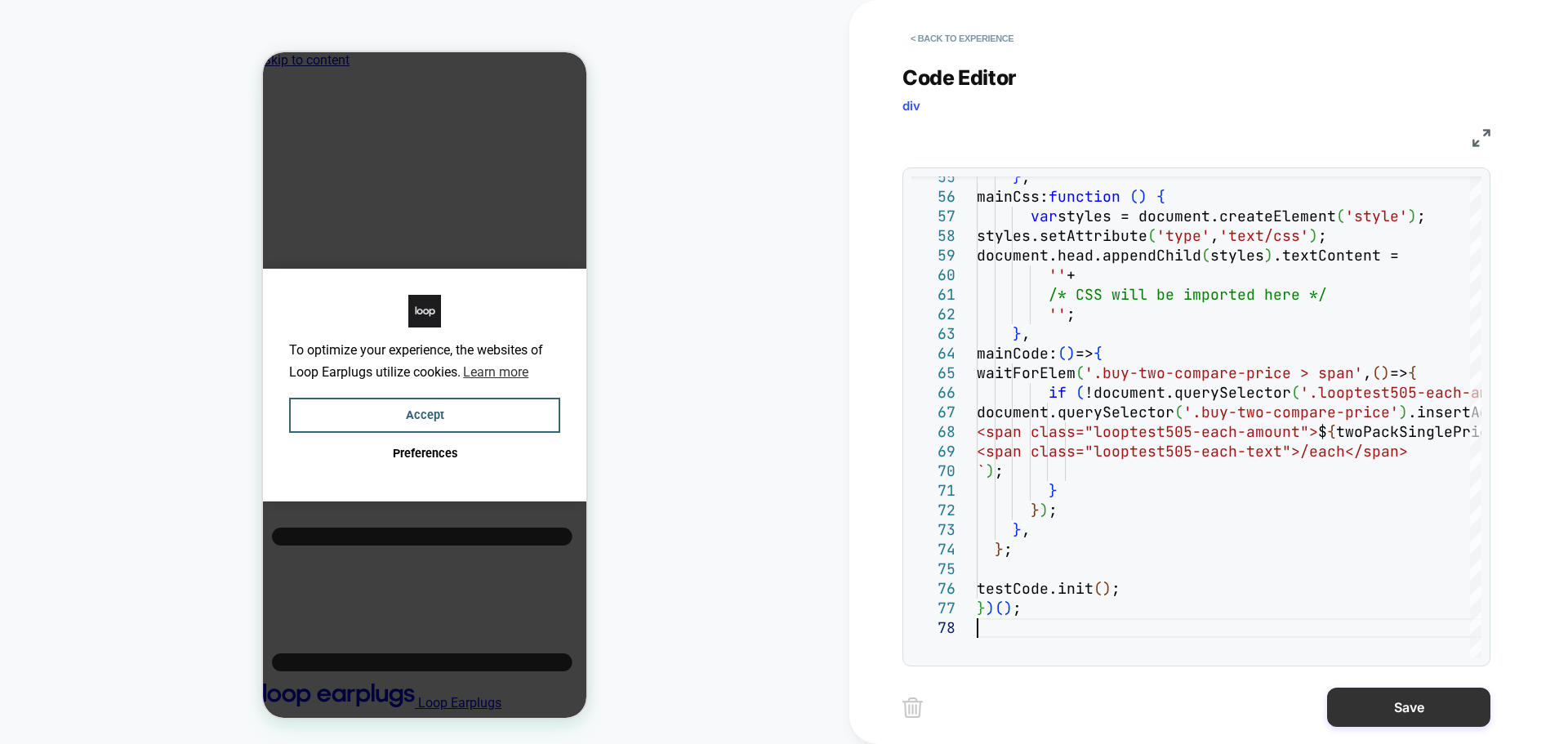
click at [1365, 697] on button "Save" at bounding box center [1408, 707] width 163 height 39
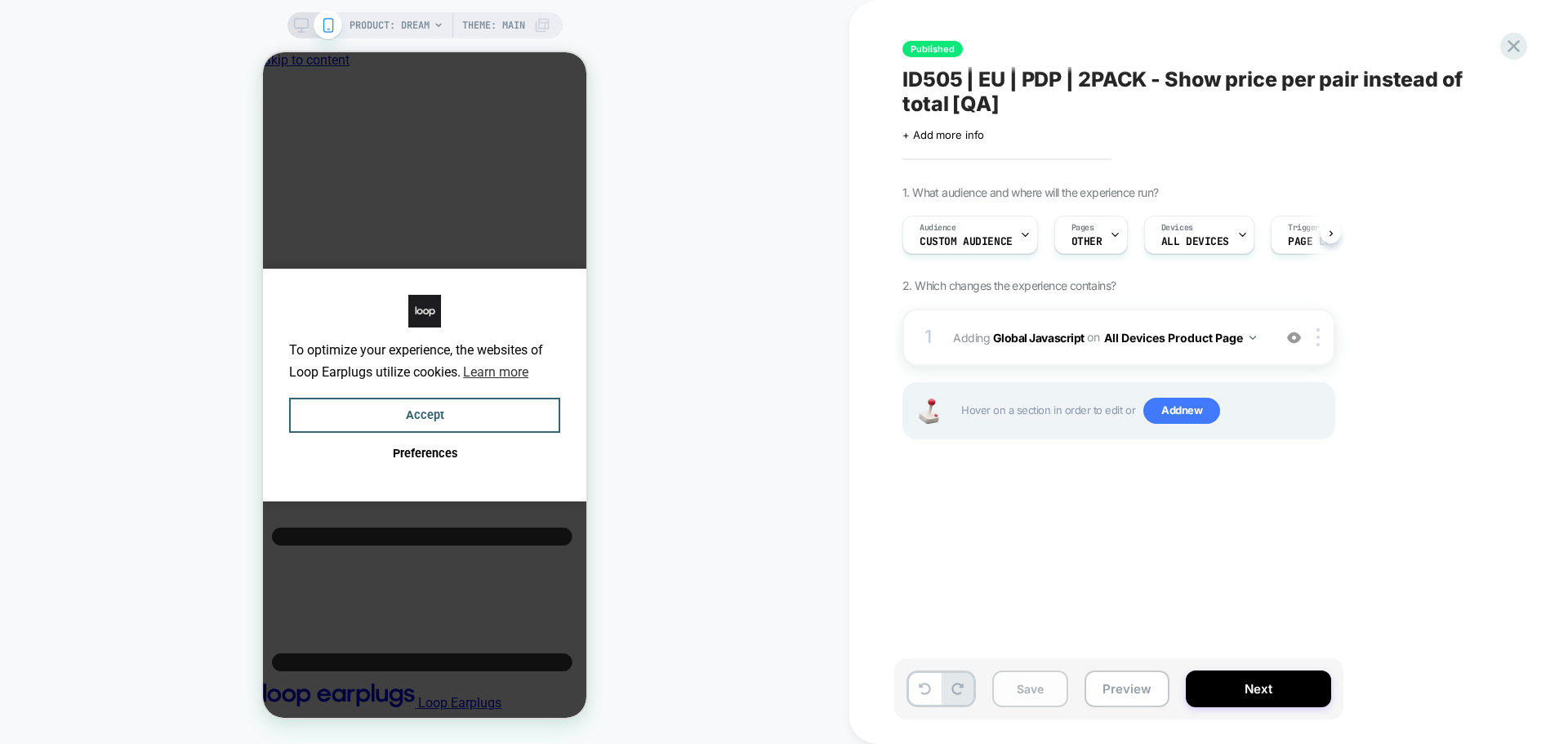
scroll to position [0, 1]
click at [1032, 700] on button "Save" at bounding box center [1030, 689] width 76 height 37
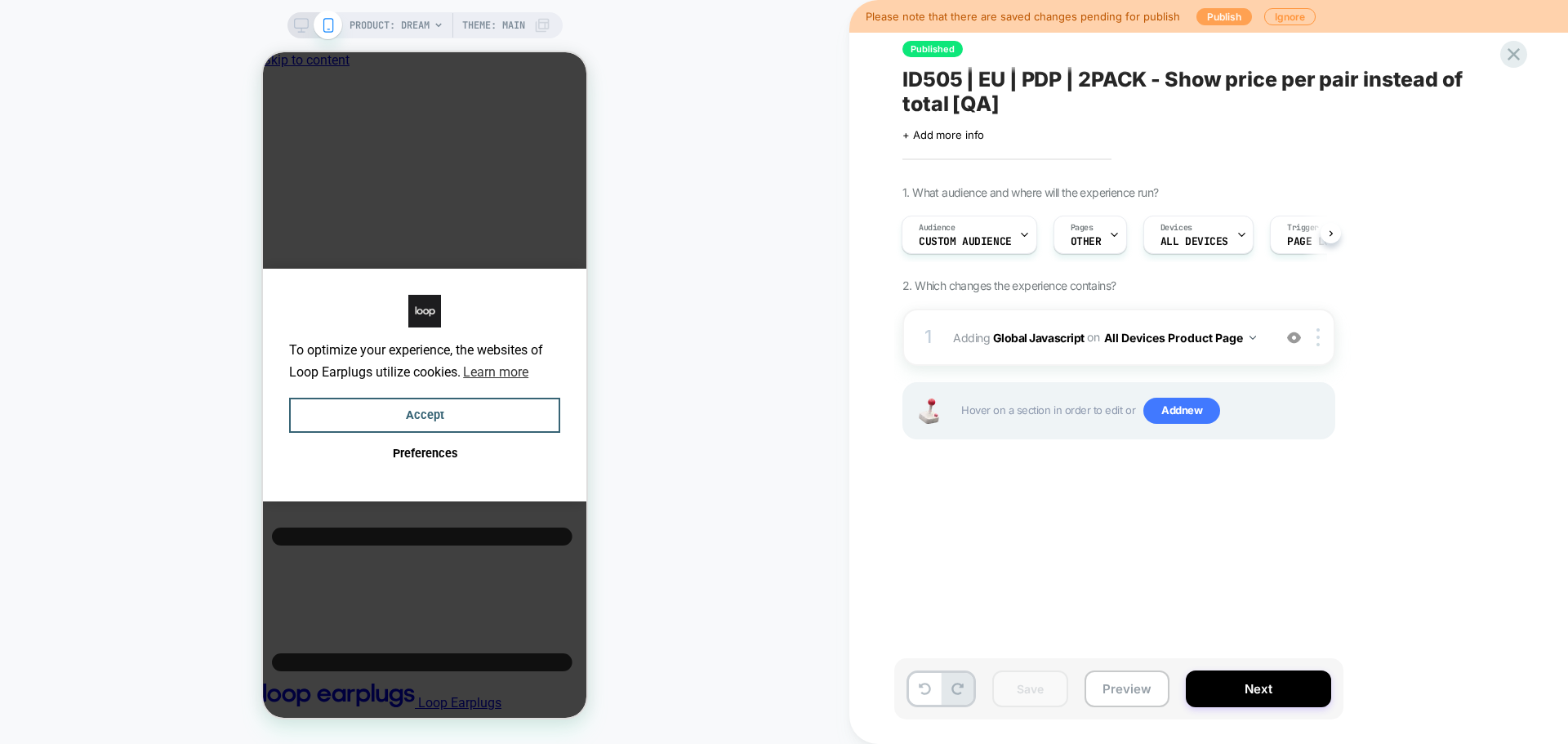
click at [1232, 25] on button "Publish" at bounding box center [1224, 17] width 56 height 17
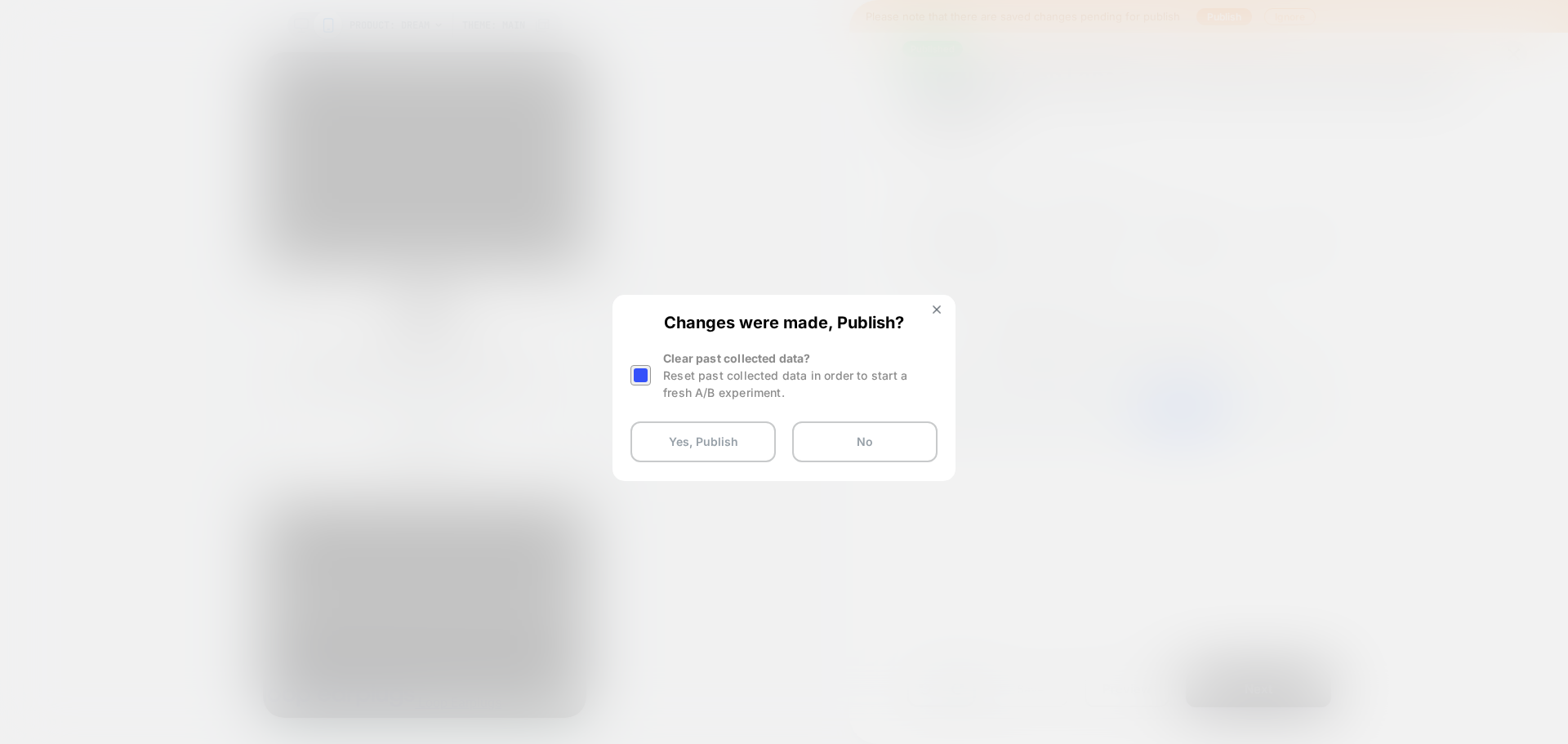
click at [645, 372] on div at bounding box center [640, 375] width 20 height 20
click at [670, 449] on button "Yes, Publish" at bounding box center [702, 441] width 146 height 41
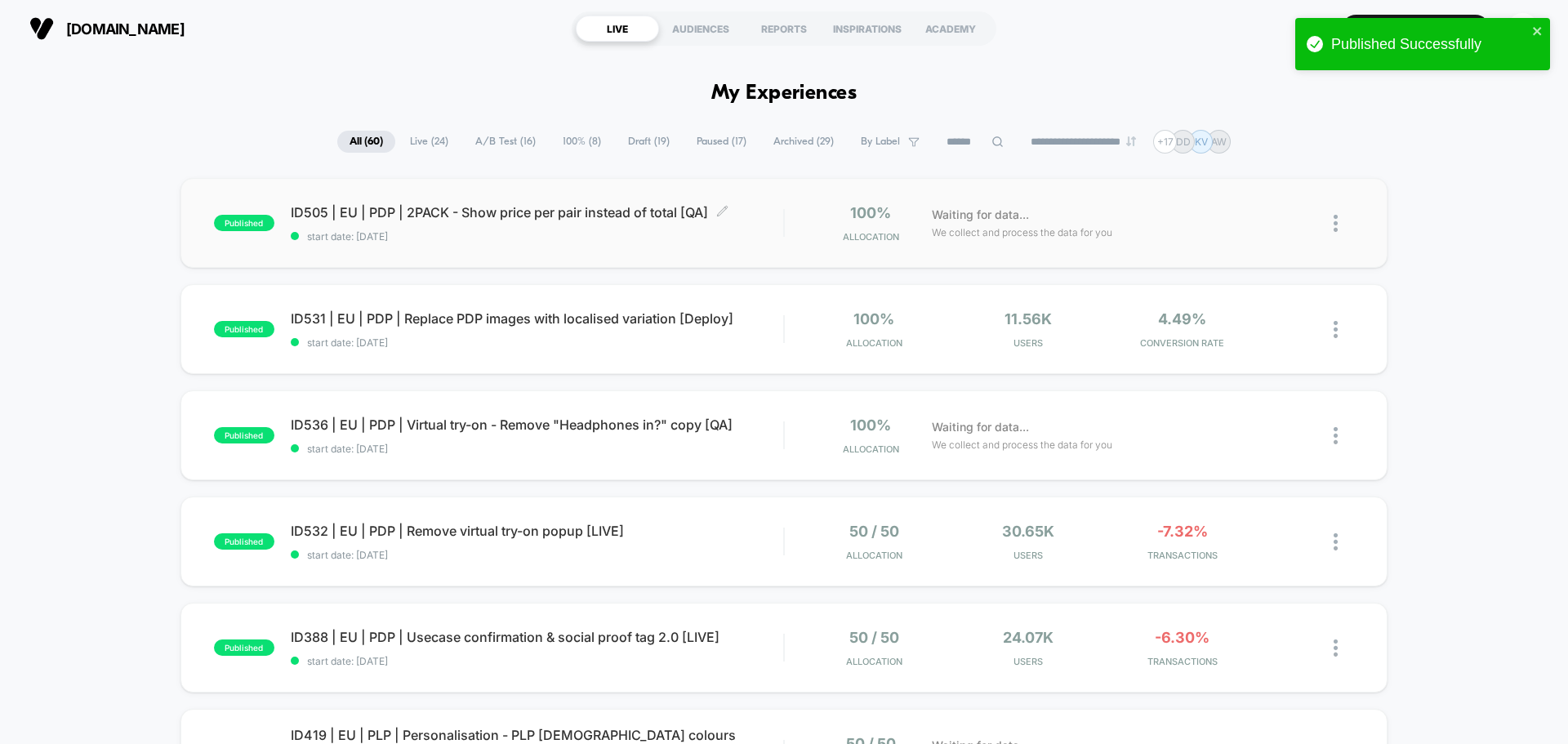
click at [398, 213] on span "ID505 | EU | PDP | 2PACK - Show price per pair instead of total [QA] Click to e…" at bounding box center [536, 213] width 492 height 17
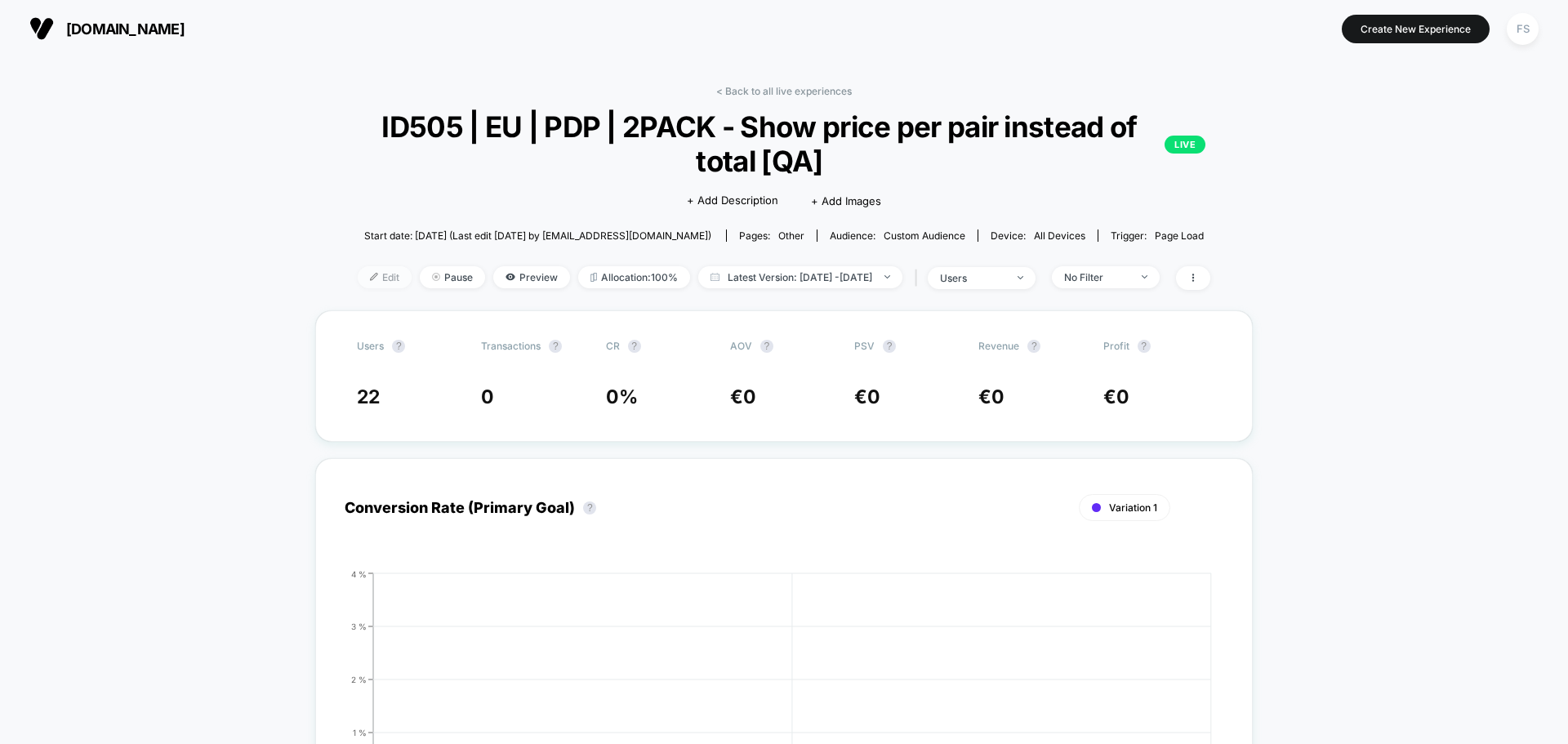
click at [358, 286] on span "Edit" at bounding box center [384, 277] width 54 height 22
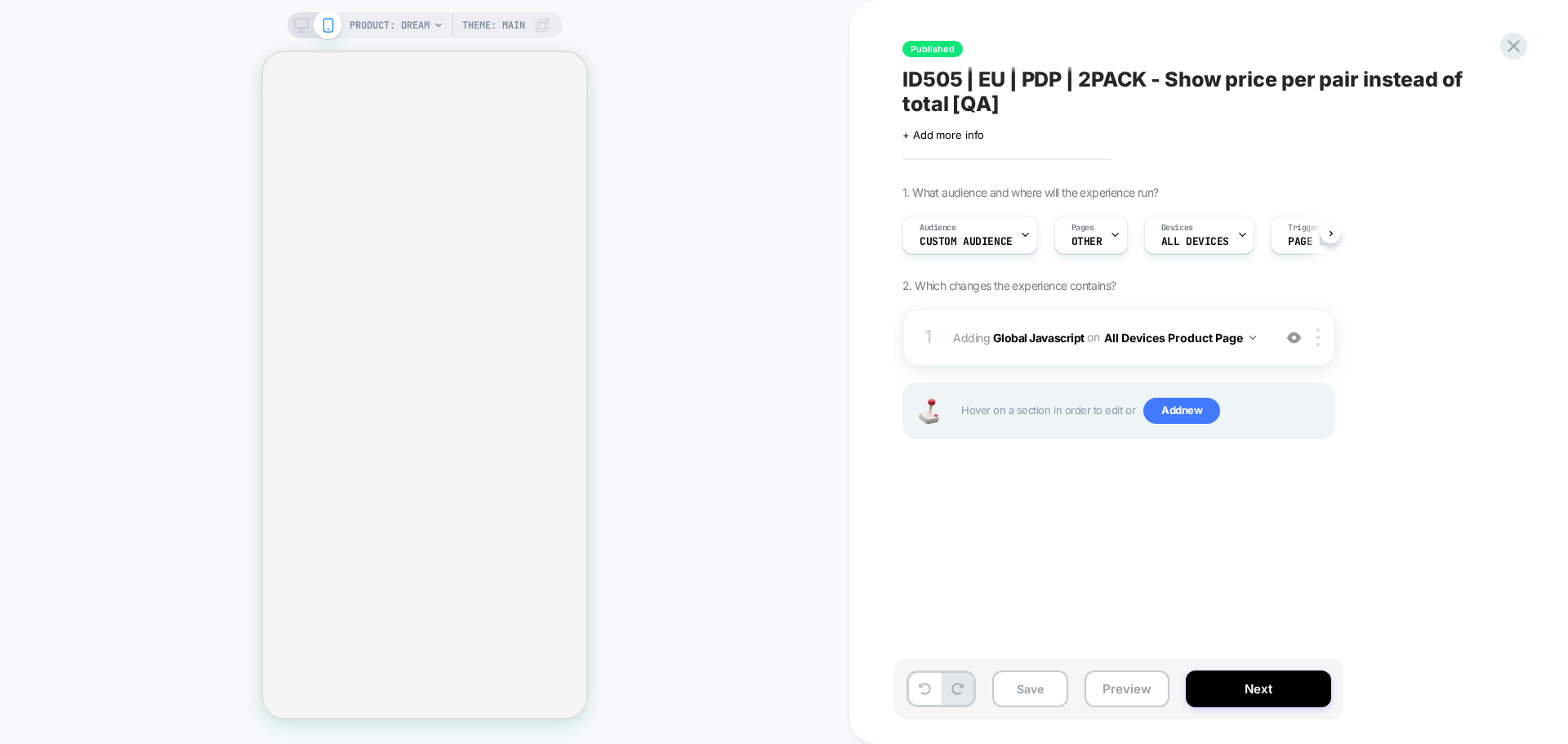
scroll to position [0, 1]
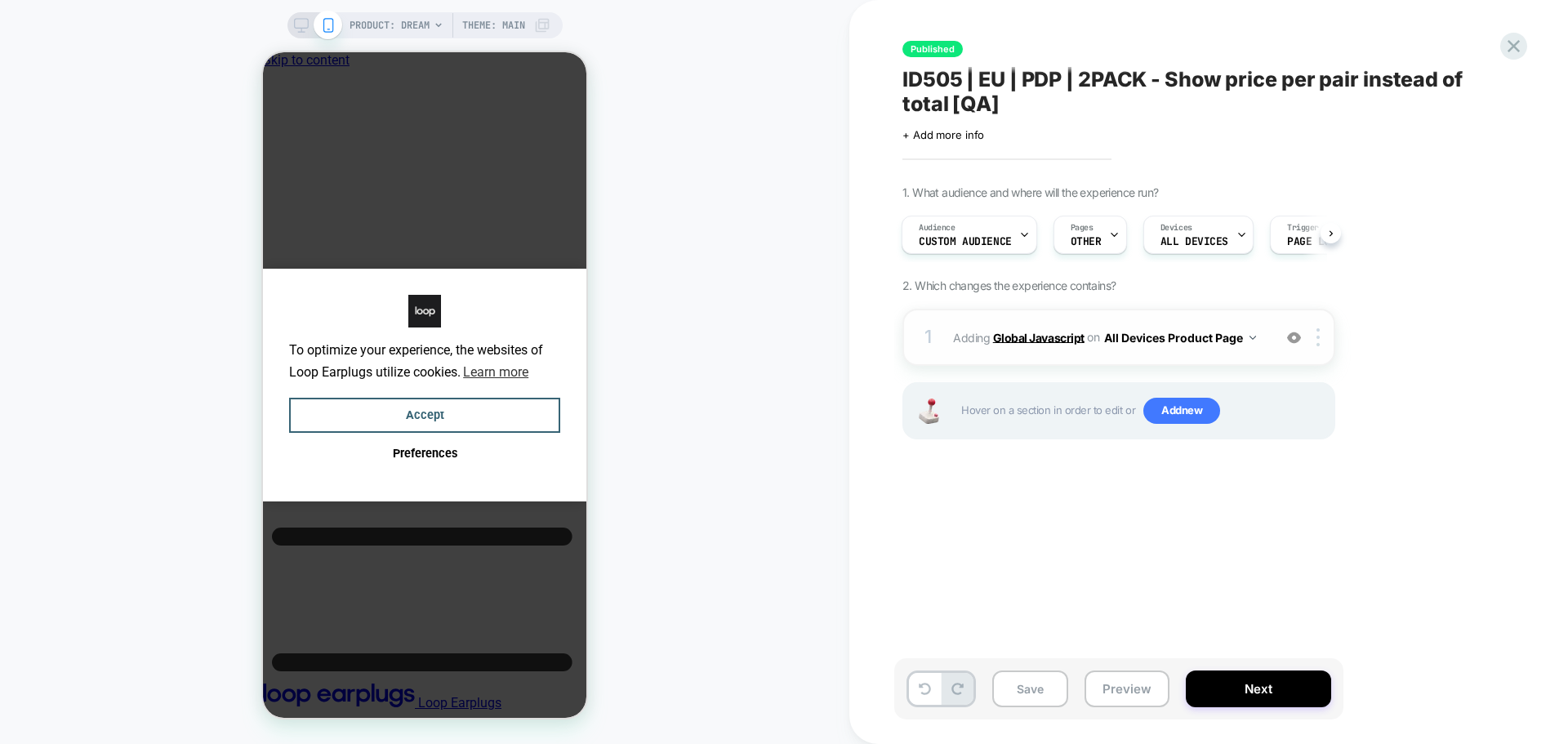
click at [1040, 339] on b "Global Javascript" at bounding box center [1039, 337] width 92 height 14
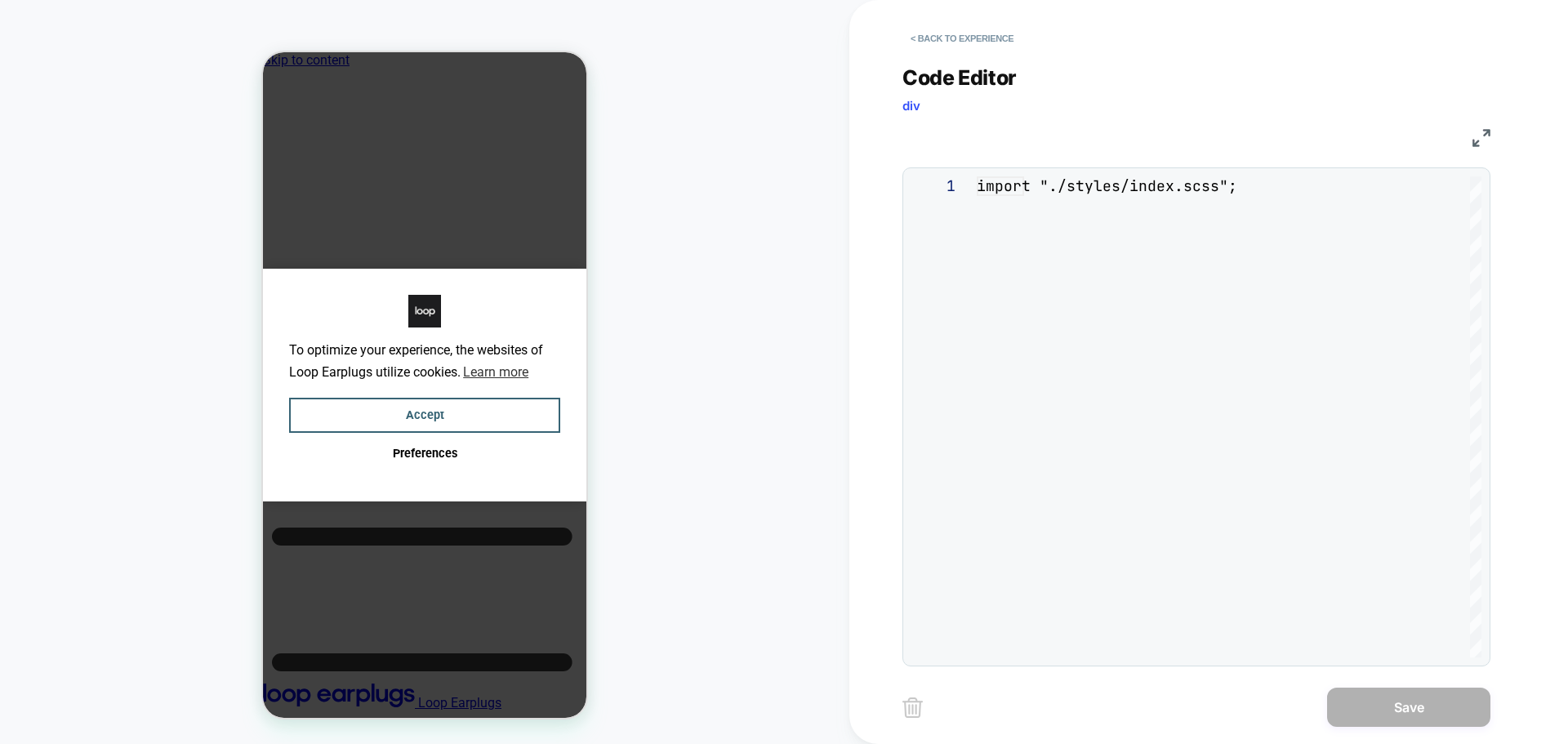
scroll to position [0, 0]
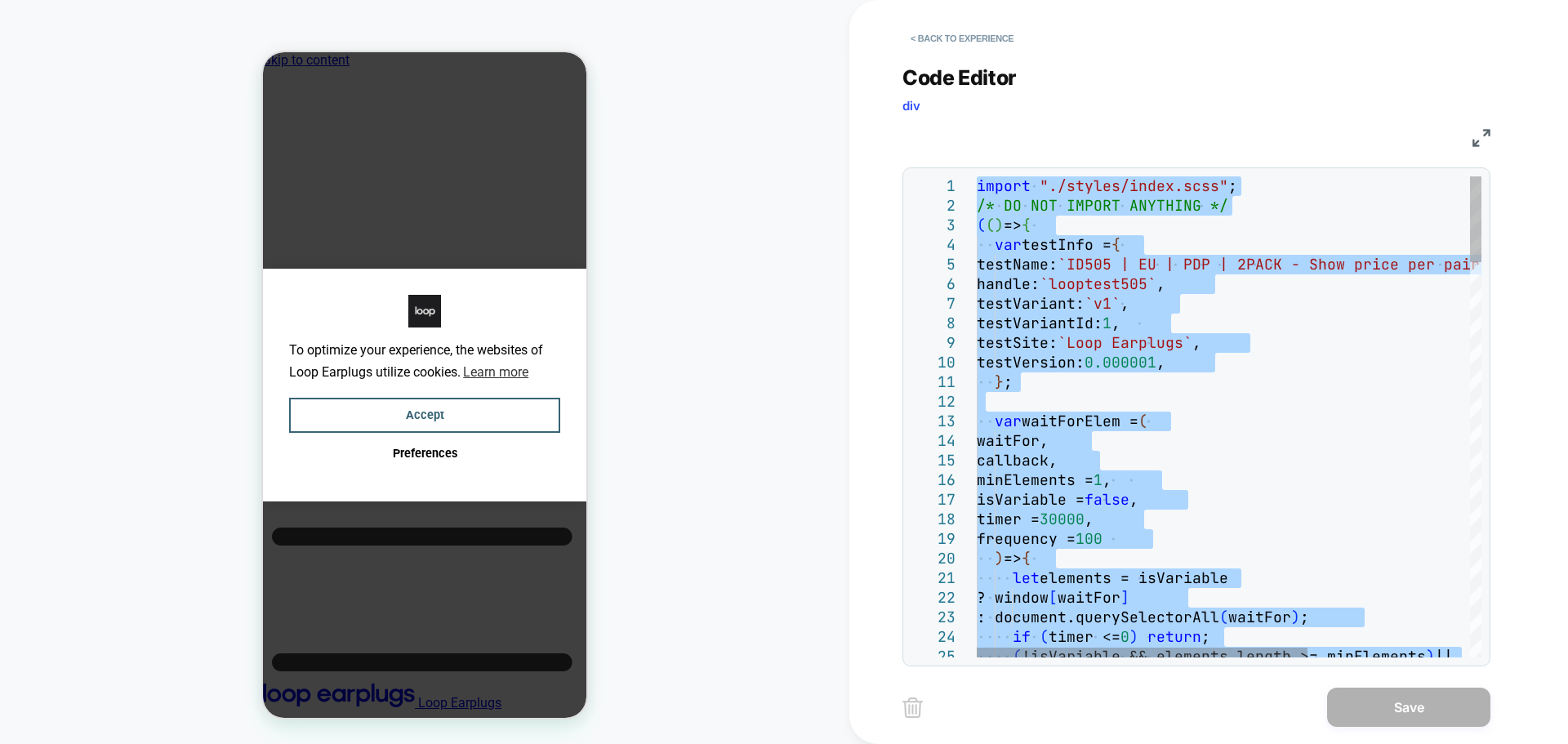
type textarea "**********"
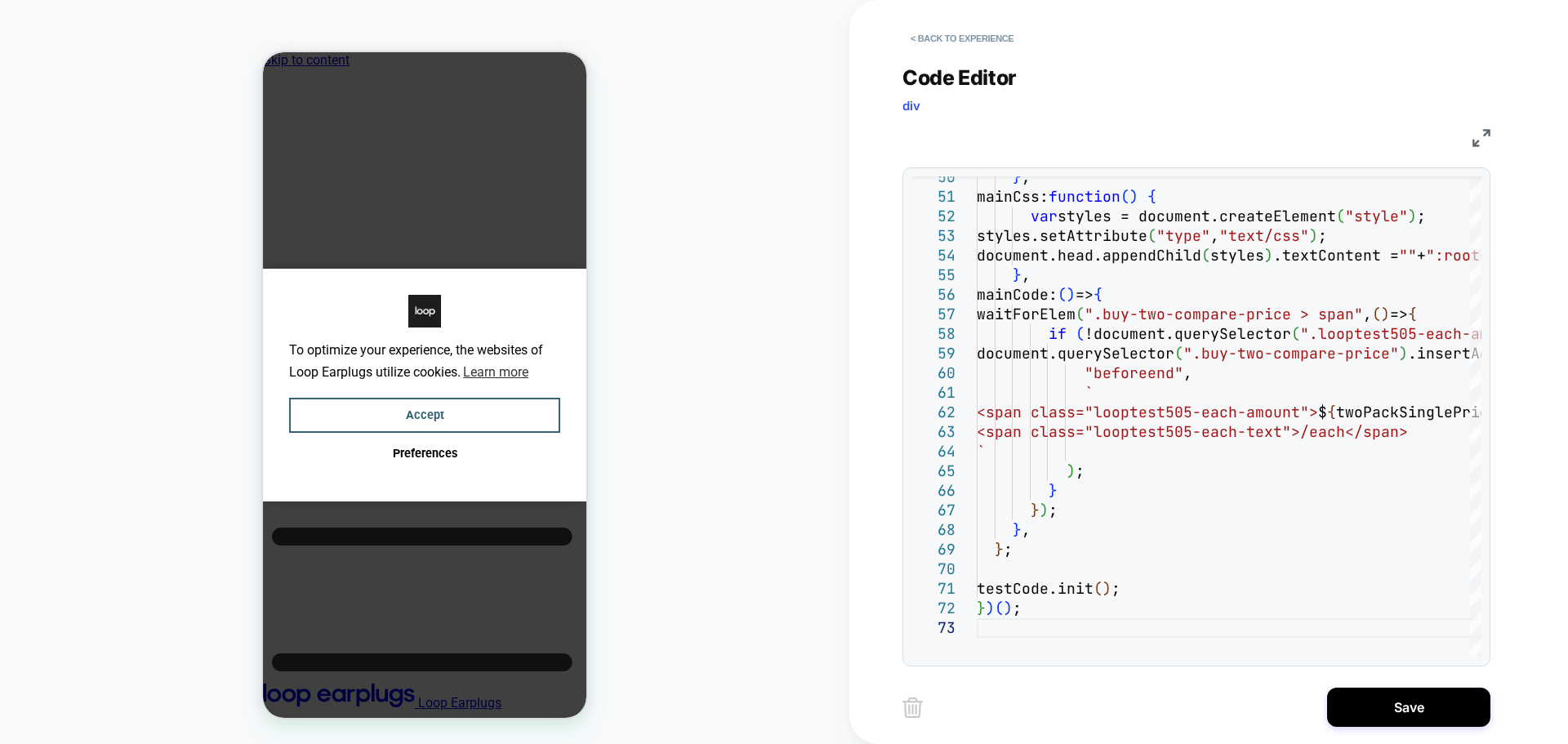
scroll to position [0, 0]
click at [1405, 708] on button "Save" at bounding box center [1408, 707] width 163 height 39
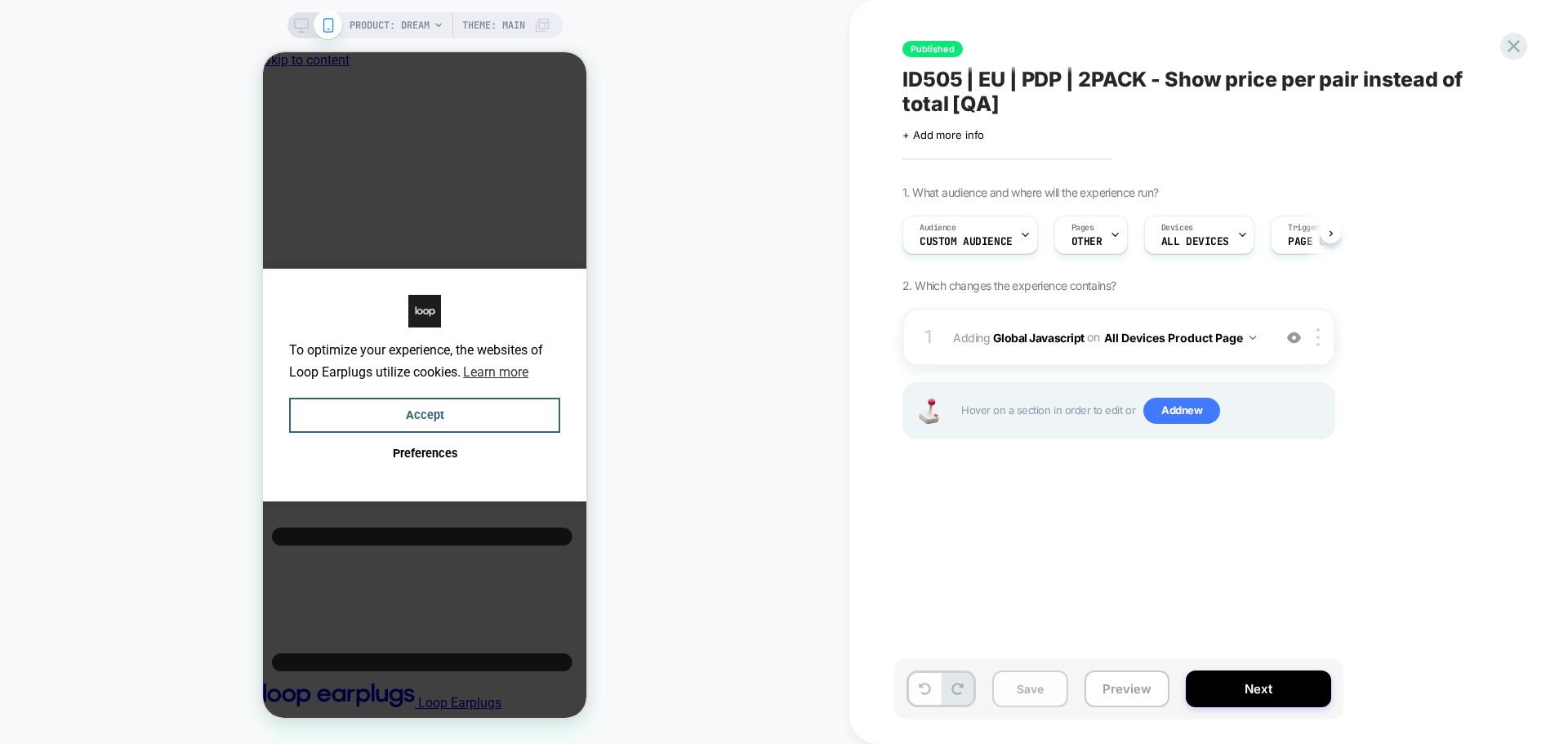
scroll to position [0, 1]
click at [1030, 683] on button "Save" at bounding box center [1030, 689] width 76 height 37
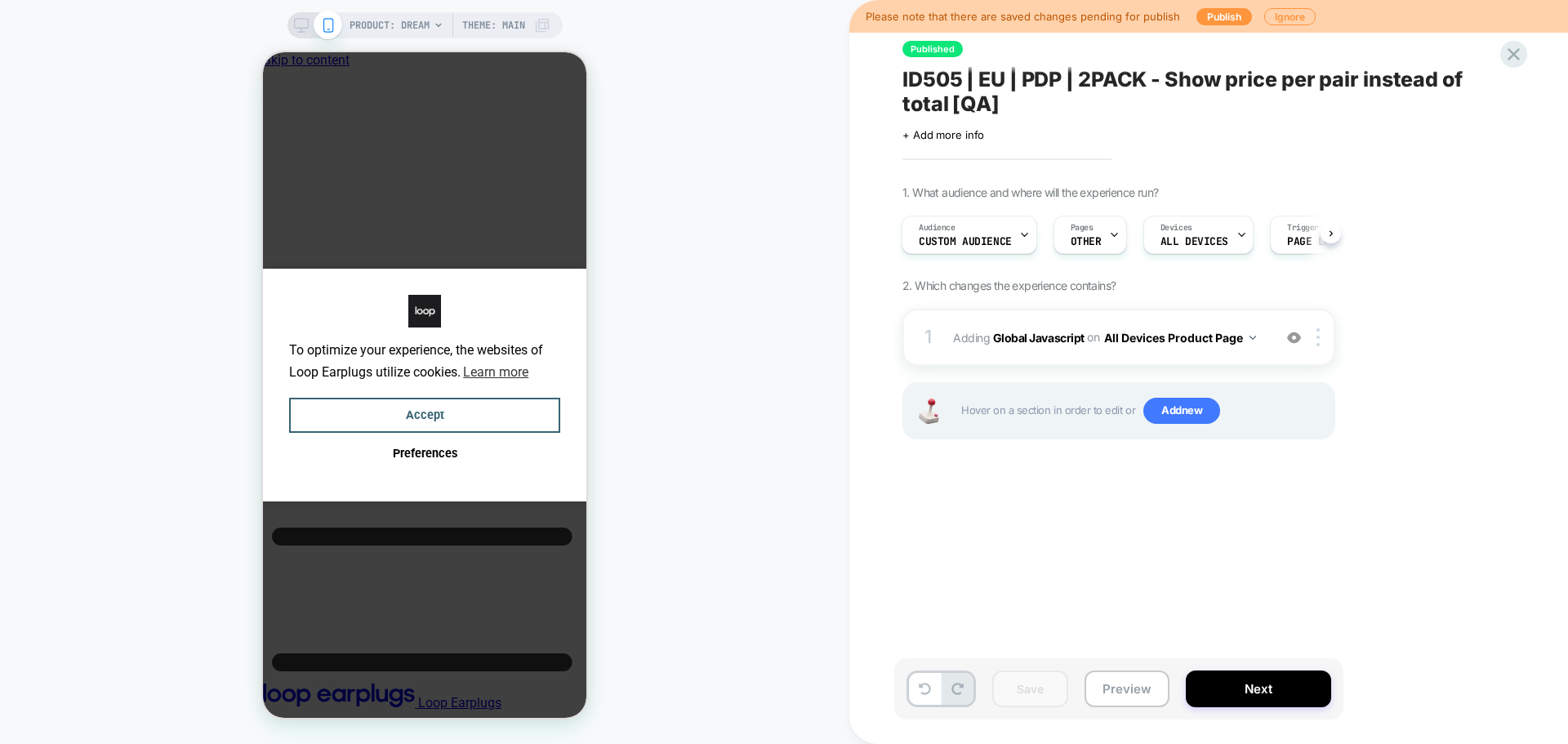
click at [1221, 4] on div "Please note that there are saved changes pending for publish Publish Ignore" at bounding box center [1209, 17] width 719 height 33
click at [1220, 17] on button "Publish" at bounding box center [1224, 17] width 56 height 17
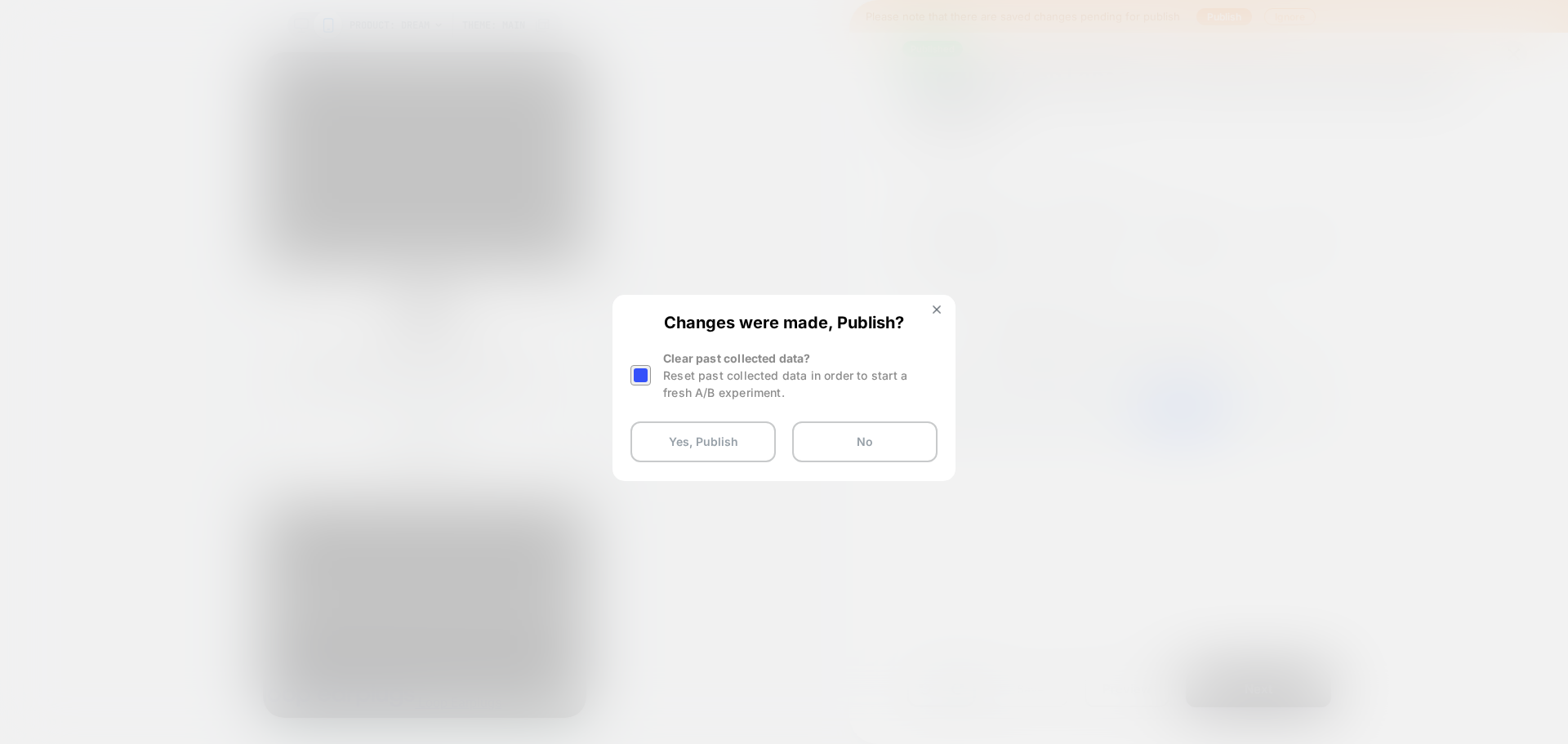
click at [634, 375] on div at bounding box center [640, 375] width 20 height 20
click at [681, 451] on button "Yes, Publish" at bounding box center [702, 441] width 146 height 41
